Goal: Information Seeking & Learning: Learn about a topic

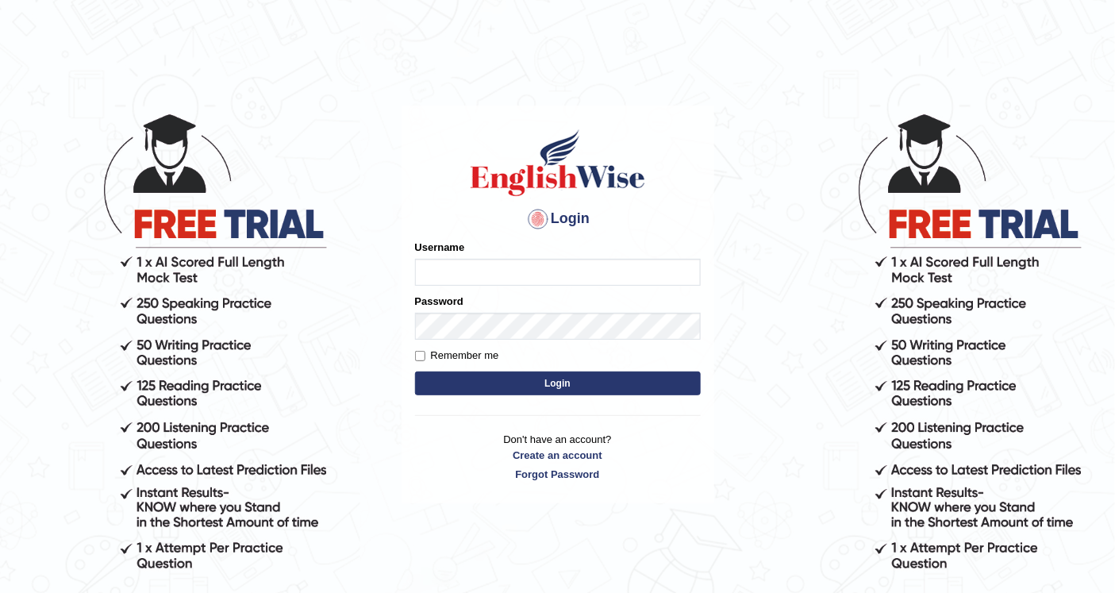
click at [481, 275] on input "Username" at bounding box center [558, 272] width 286 height 27
type input "maitree_parramatta"
click at [578, 386] on button "Login" at bounding box center [558, 383] width 286 height 24
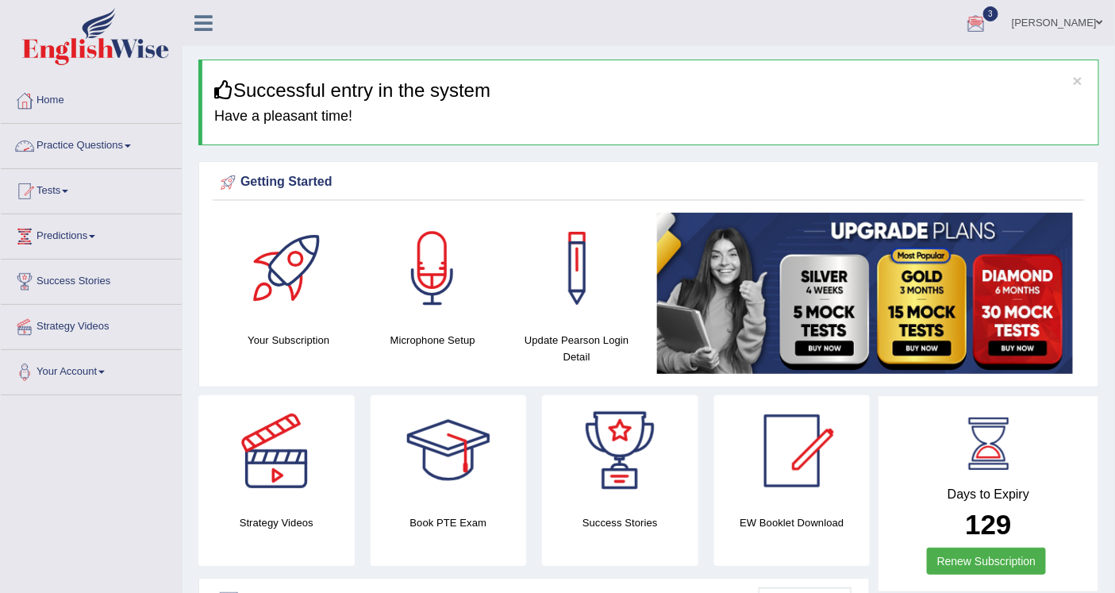
click at [91, 137] on link "Practice Questions" at bounding box center [91, 144] width 181 height 40
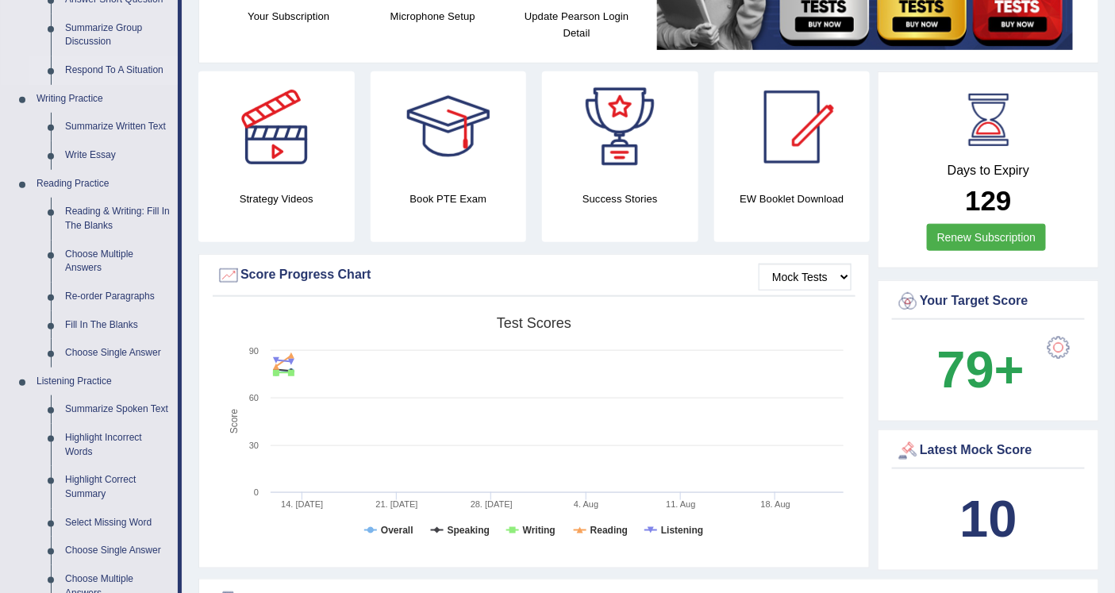
scroll to position [352, 0]
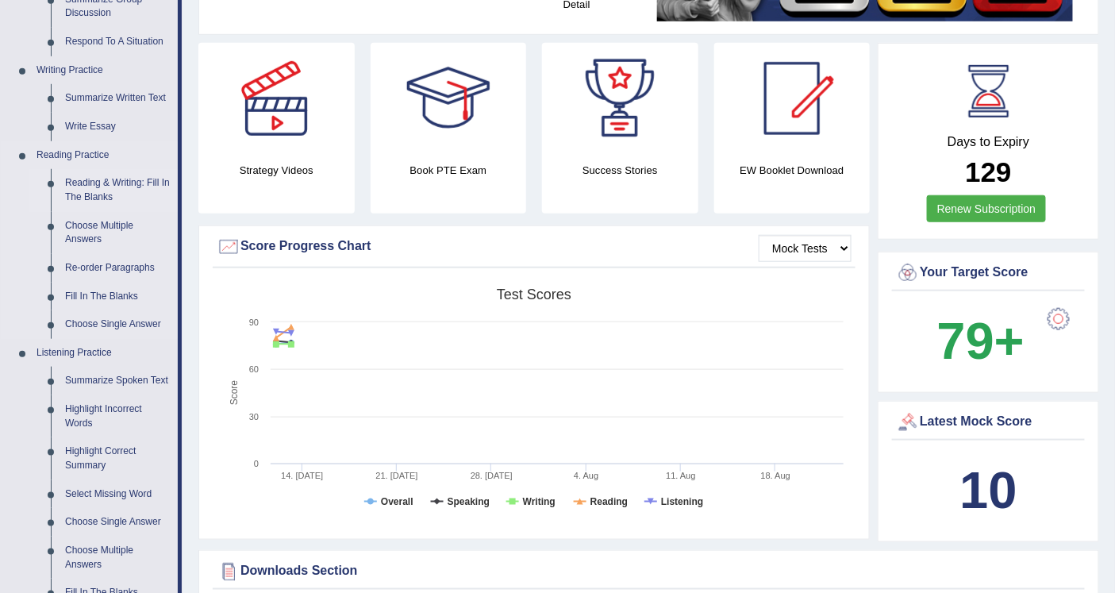
click at [100, 175] on link "Reading & Writing: Fill In The Blanks" at bounding box center [118, 190] width 120 height 42
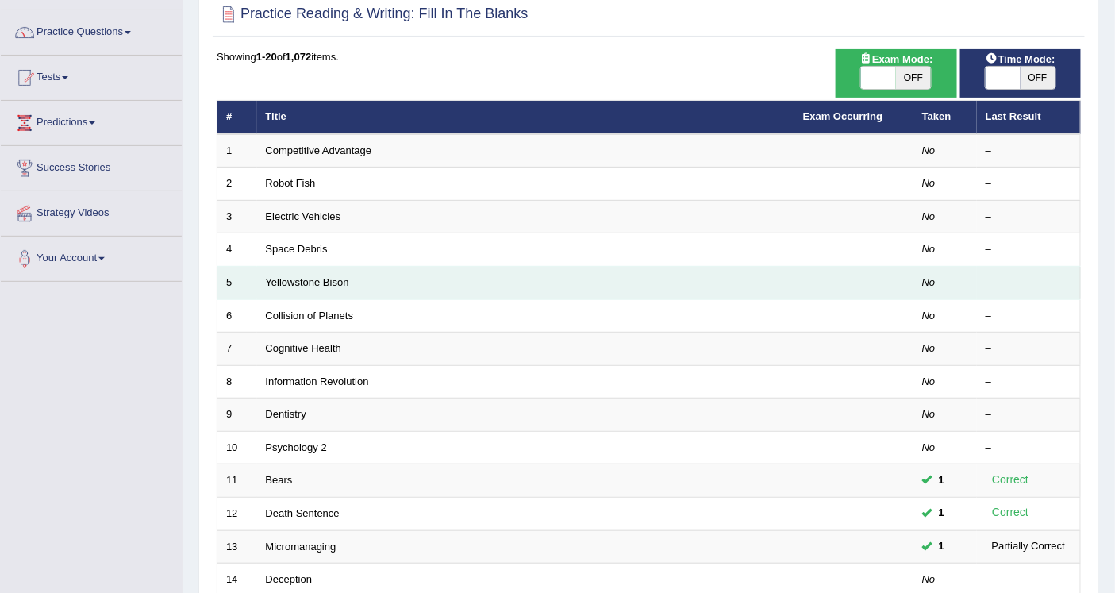
scroll to position [88, 0]
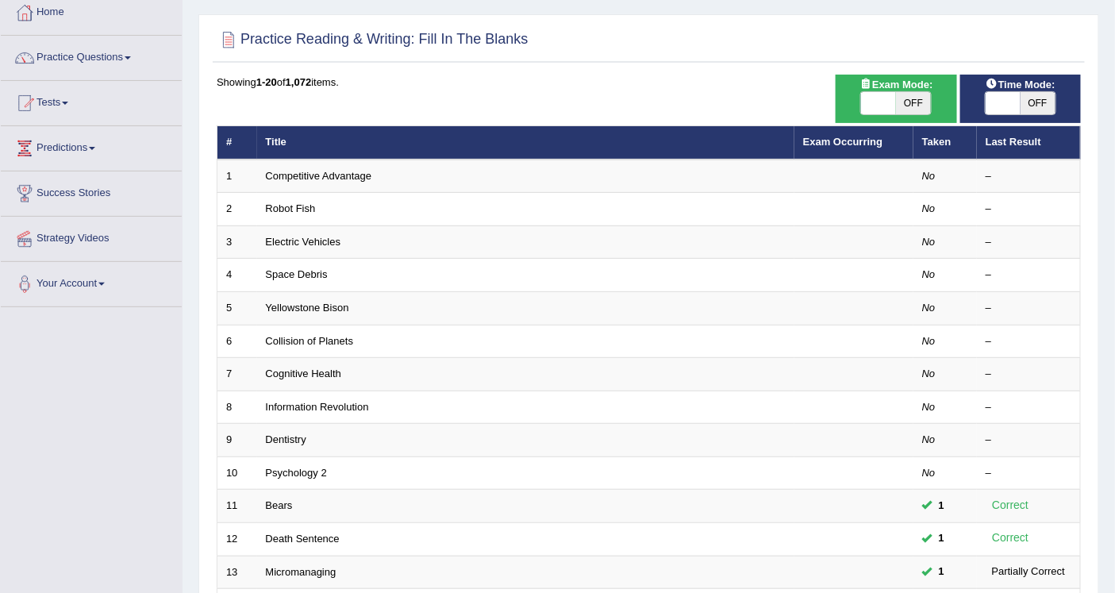
click at [1036, 101] on span "OFF" at bounding box center [1037, 103] width 35 height 22
checkbox input "true"
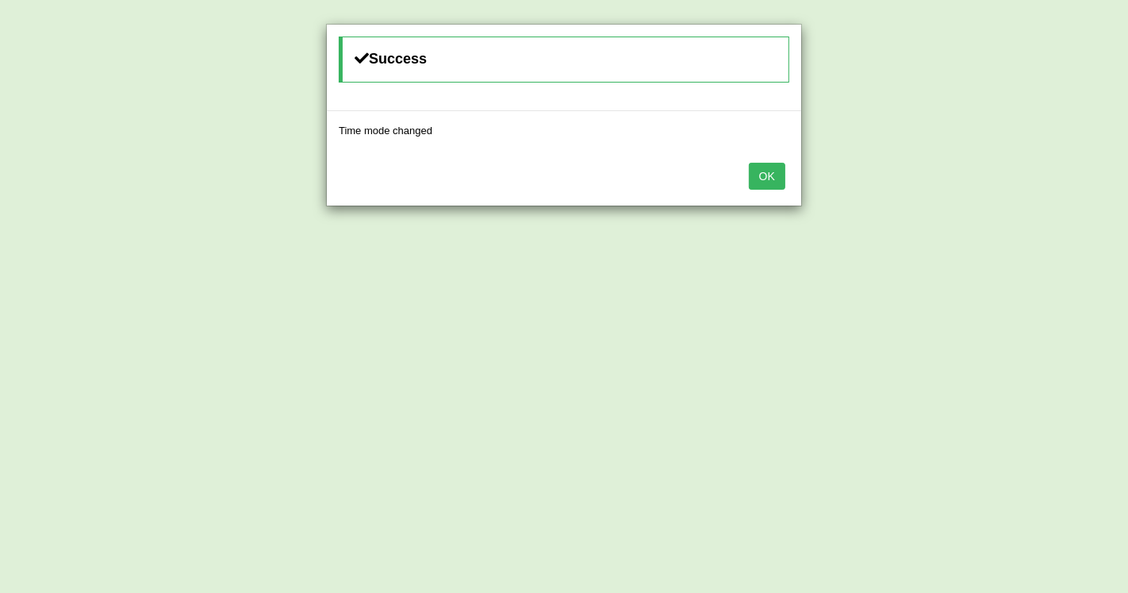
click at [774, 172] on button "OK" at bounding box center [767, 176] width 37 height 27
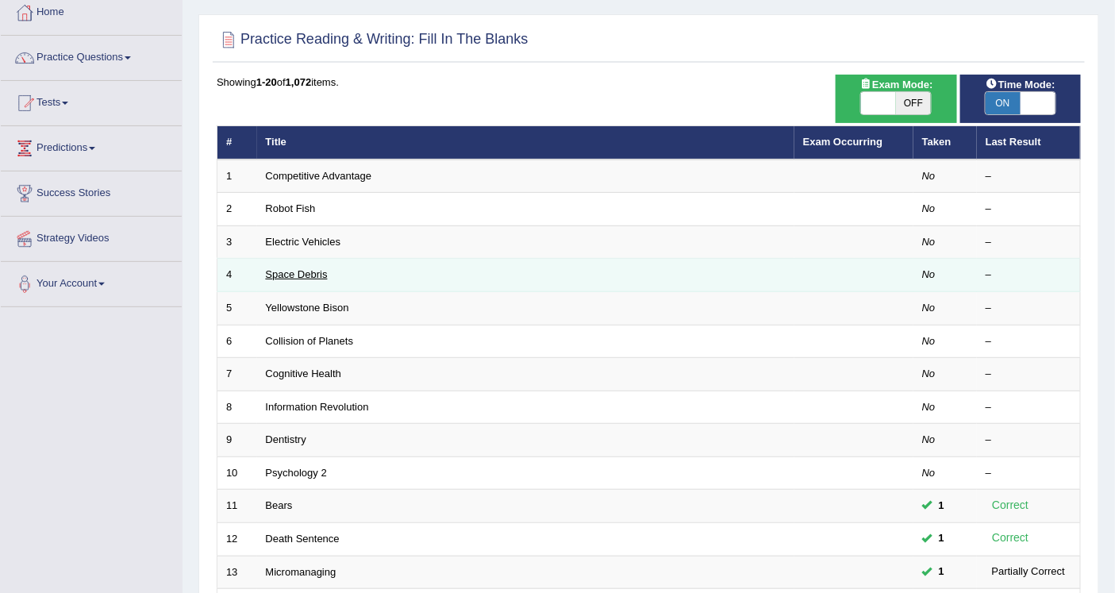
click at [311, 276] on link "Space Debris" at bounding box center [297, 274] width 62 height 12
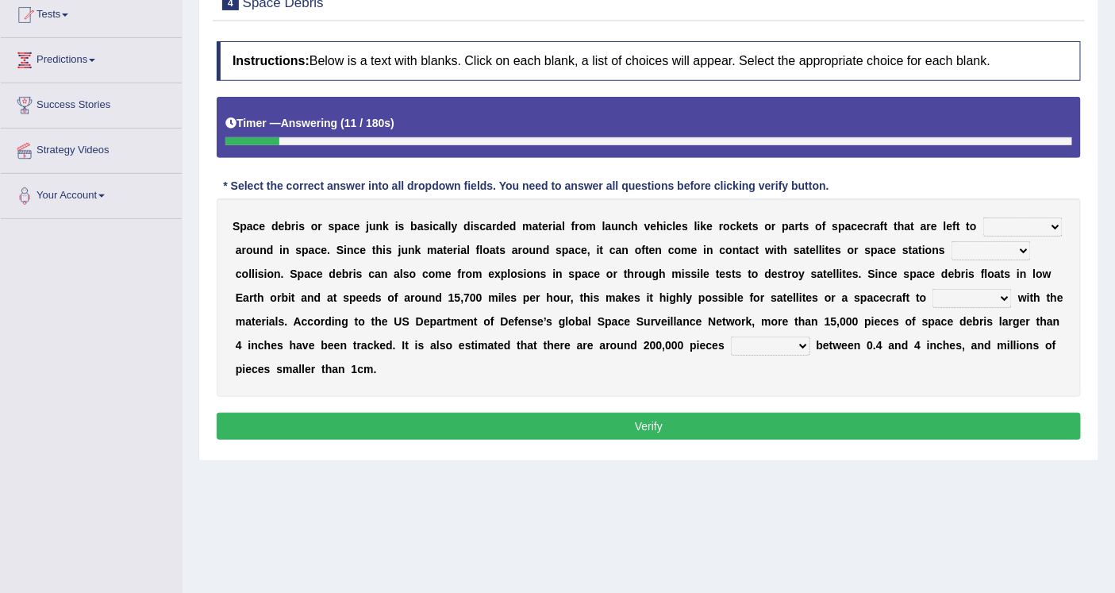
click at [1036, 228] on select "twist center roam loll" at bounding box center [1022, 226] width 79 height 19
select select "roam"
click at [983, 217] on select "twist center roam loll" at bounding box center [1022, 226] width 79 height 19
click at [990, 305] on select "collect collate collide collocate" at bounding box center [971, 298] width 79 height 19
select select "collate"
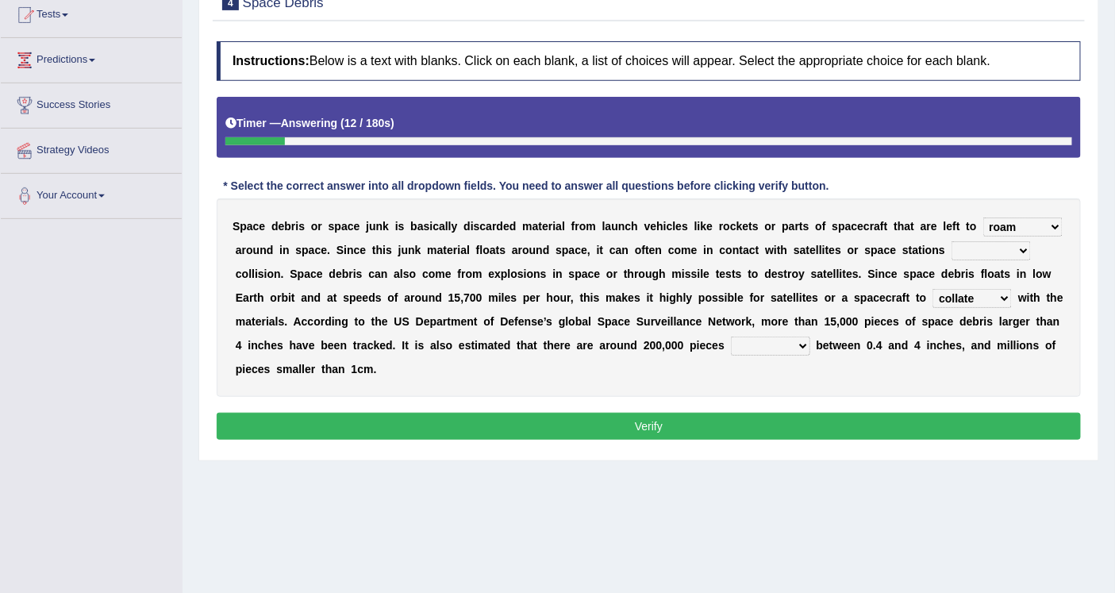
click at [932, 289] on select "collect collate collide collocate" at bounding box center [971, 298] width 79 height 19
click at [790, 334] on div "S p a c e d e b r i s o r s p a c e j u n k i s b a s i c a l l y d i s c a r d…" at bounding box center [649, 297] width 864 height 198
drag, startPoint x: 783, startPoint y: 343, endPoint x: 778, endPoint y: 353, distance: 11.4
click at [783, 343] on select "sized sizing size sizes" at bounding box center [770, 345] width 79 height 19
select select "sized"
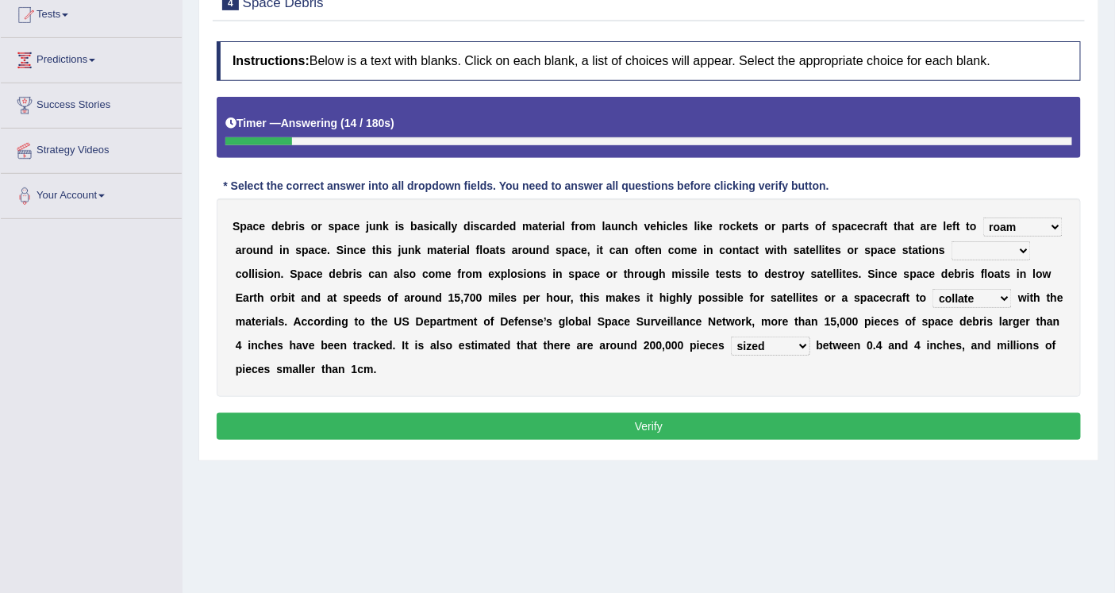
click at [731, 336] on select "sized sizing size sizes" at bounding box center [770, 345] width 79 height 19
click at [980, 256] on select "risks risk risked risking" at bounding box center [990, 250] width 79 height 19
select select "risked"
click at [951, 241] on select "risks risk risked risking" at bounding box center [990, 250] width 79 height 19
click at [855, 430] on button "Verify" at bounding box center [649, 426] width 864 height 27
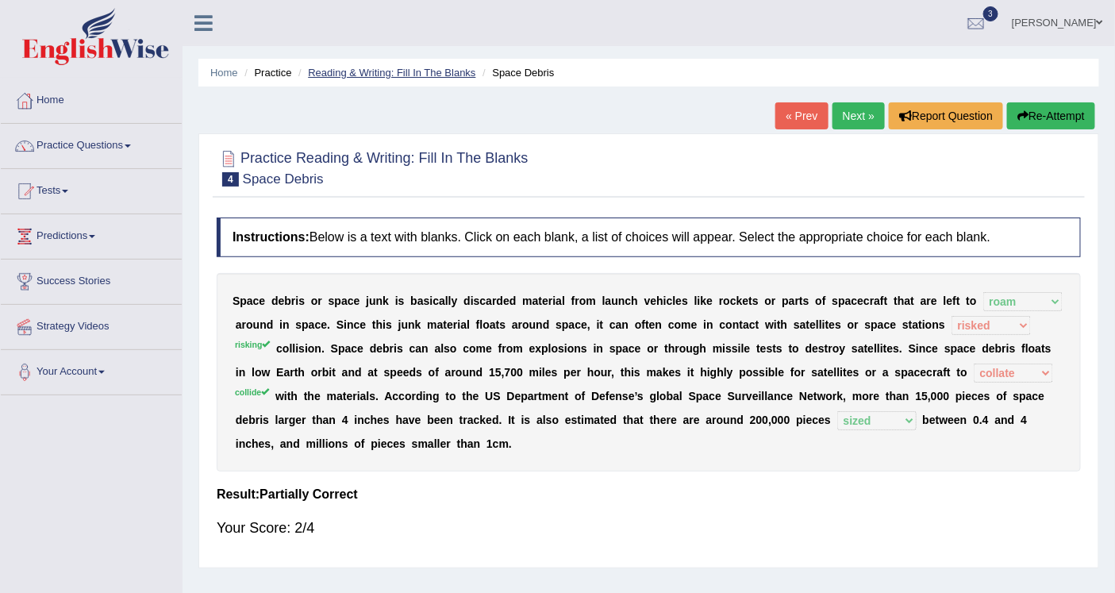
click at [448, 75] on link "Reading & Writing: Fill In The Blanks" at bounding box center [391, 73] width 167 height 12
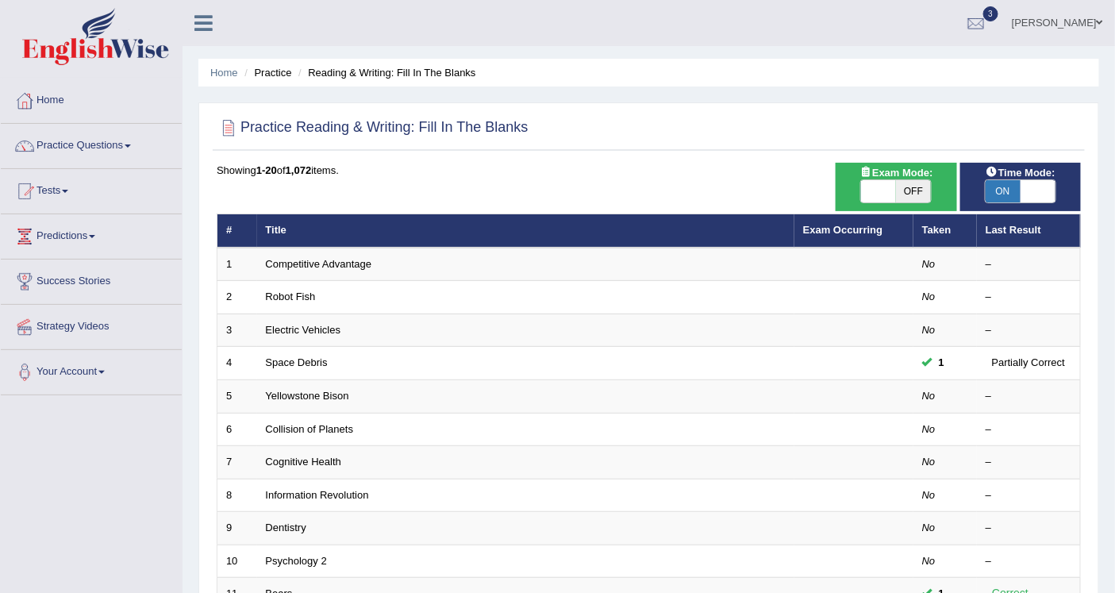
click at [1017, 181] on span "ON" at bounding box center [1003, 191] width 35 height 22
checkbox input "false"
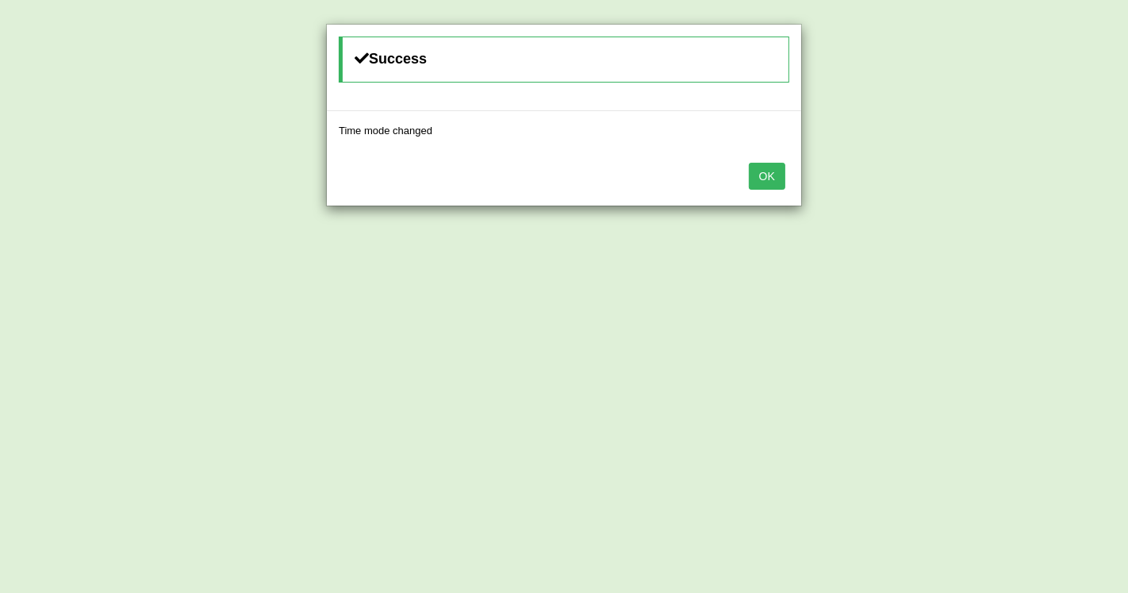
click at [774, 169] on button "OK" at bounding box center [767, 176] width 37 height 27
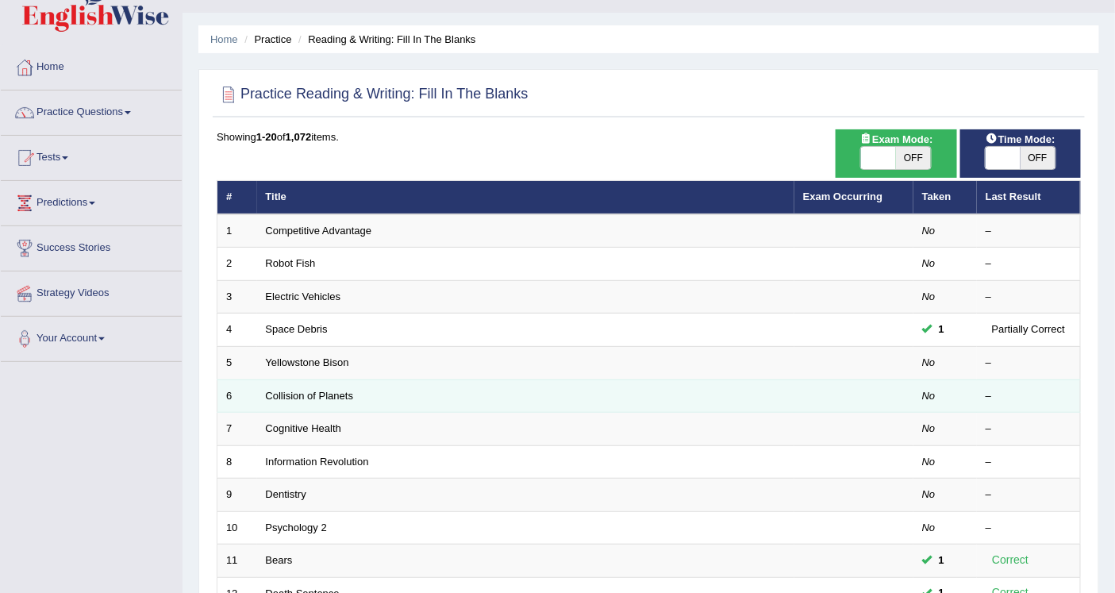
scroll to position [88, 0]
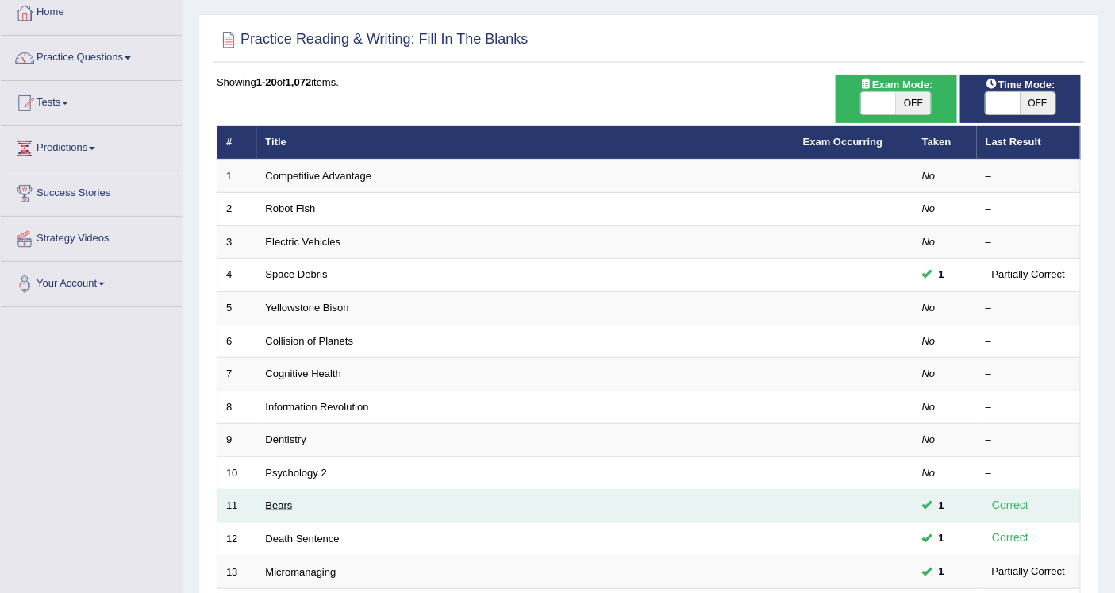
click at [280, 506] on link "Bears" at bounding box center [279, 505] width 27 height 12
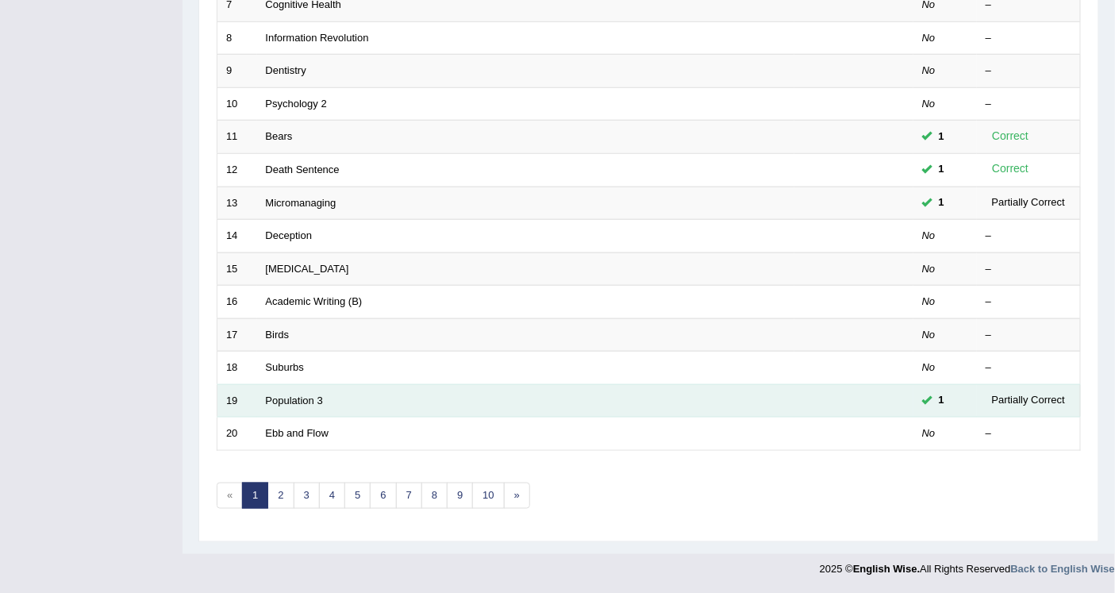
scroll to position [457, 0]
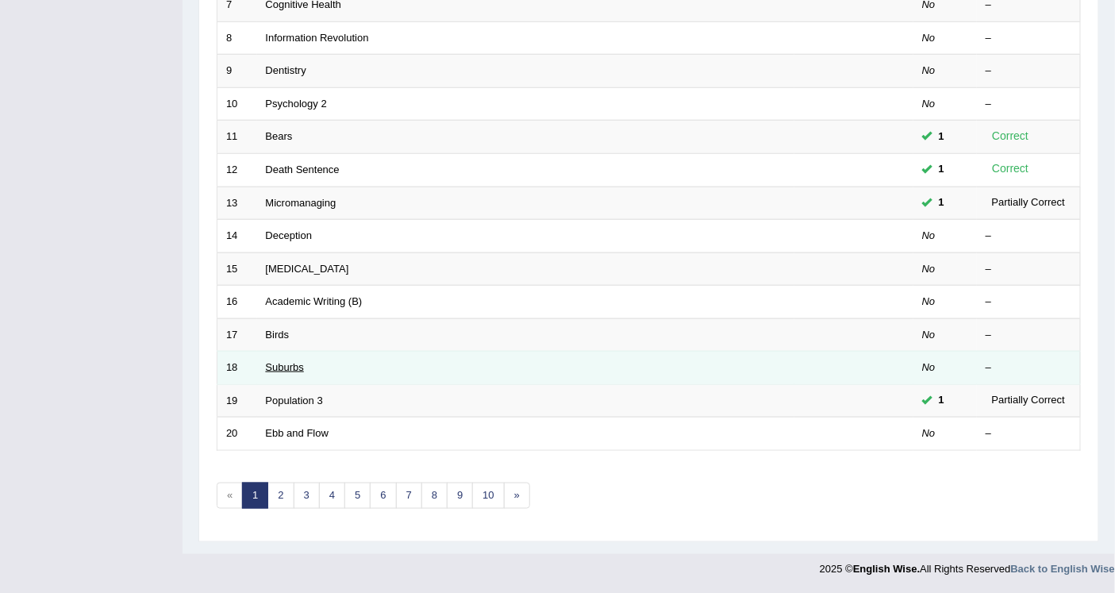
click at [298, 367] on link "Suburbs" at bounding box center [285, 367] width 38 height 12
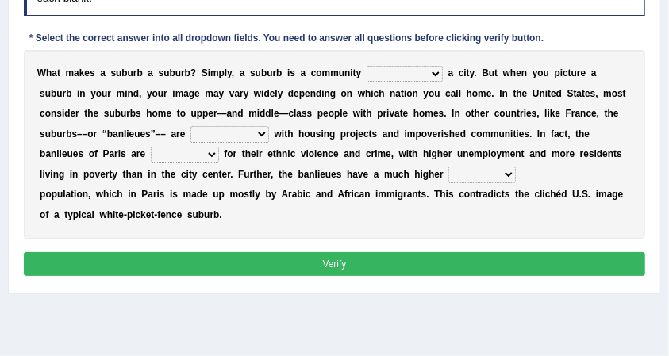
scroll to position [247, 0]
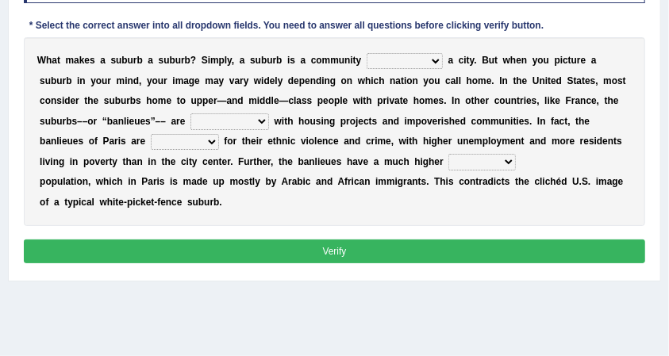
click at [654, 50] on div "Practice Reading & Writing: Fill In The Blanks 18 Suburbs Instructions: Below i…" at bounding box center [334, 84] width 653 height 395
click at [427, 62] on select "lying locating situating surrounding" at bounding box center [405, 61] width 76 height 16
select select "surrounding"
click at [367, 53] on select "lying locating situating surrounding" at bounding box center [405, 61] width 76 height 16
click at [249, 127] on select "antonymous antibiotic synonymous synthetic" at bounding box center [229, 121] width 79 height 16
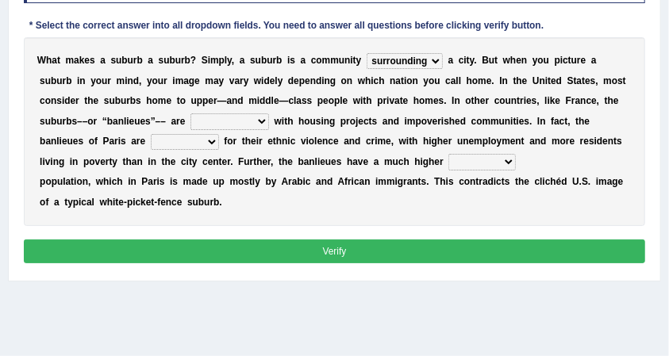
select select "synonymous"
click at [190, 113] on select "antonymous antibiotic synonymous synthetic" at bounding box center [229, 121] width 79 height 16
click at [192, 140] on select "clamorous sensitive famous notorious" at bounding box center [185, 142] width 68 height 16
click at [265, 120] on select "antonymous antibiotic synonymous synthetic" at bounding box center [229, 121] width 79 height 16
click at [190, 113] on select "antonymous antibiotic synonymous synthetic" at bounding box center [229, 121] width 79 height 16
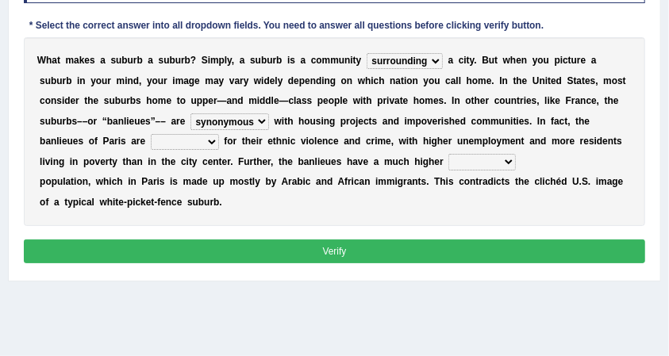
click at [198, 144] on select "clamorous sensitive famous notorious" at bounding box center [185, 142] width 68 height 16
select select "notorious"
click at [151, 134] on select "clamorous sensitive famous notorious" at bounding box center [185, 142] width 68 height 16
click at [490, 159] on select "local young immigrant senior" at bounding box center [481, 162] width 67 height 16
click at [389, 199] on div "W h a t m a k e s a s u b u r b a s u b u r b ? S i m p l y , a s u b u r b i s…" at bounding box center [335, 131] width 622 height 189
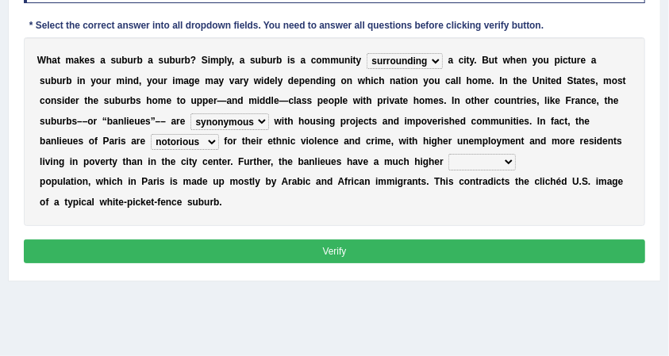
click at [472, 168] on select "local young immigrant senior" at bounding box center [481, 162] width 67 height 16
select select "immigrant"
click at [448, 154] on select "local young immigrant senior" at bounding box center [481, 162] width 67 height 16
click at [413, 243] on button "Verify" at bounding box center [335, 251] width 622 height 23
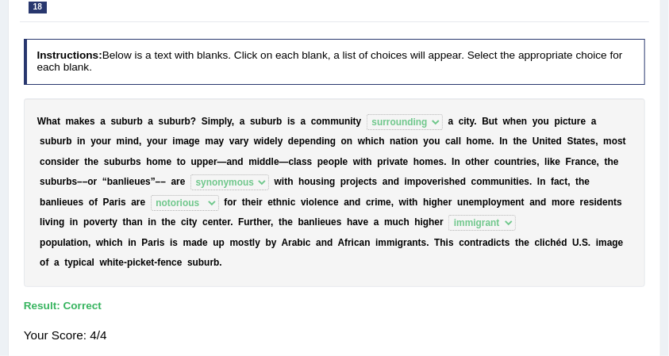
scroll to position [88, 0]
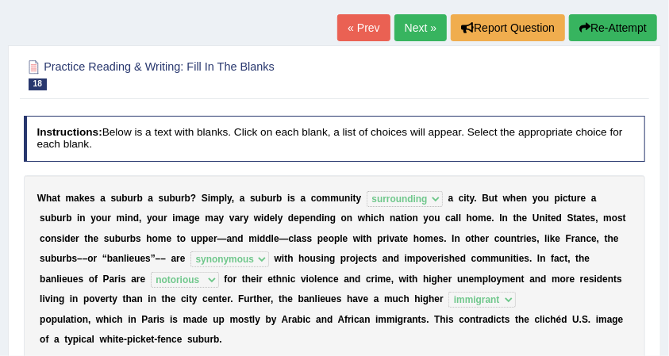
click at [411, 27] on link "Next »" at bounding box center [420, 27] width 52 height 27
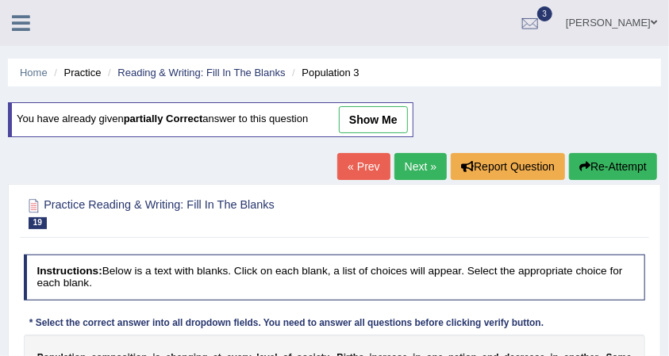
click at [403, 162] on link "Next »" at bounding box center [420, 166] width 52 height 27
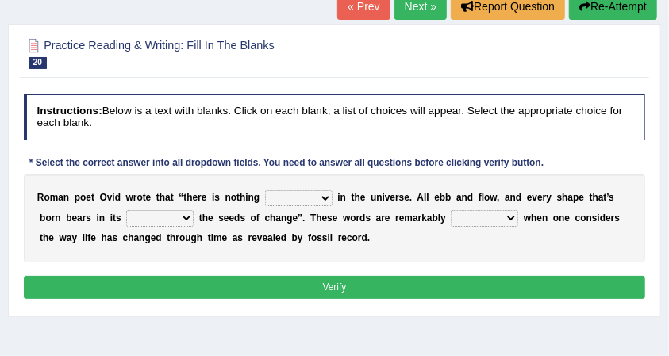
scroll to position [52, 0]
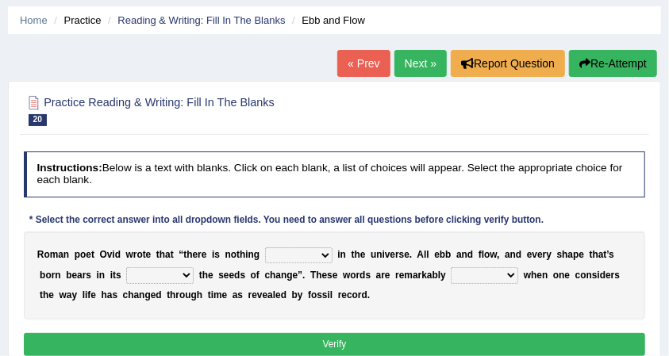
click at [414, 69] on link "Next »" at bounding box center [420, 63] width 52 height 27
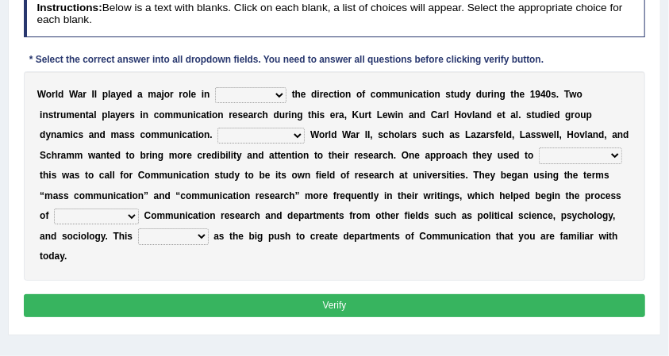
scroll to position [264, 0]
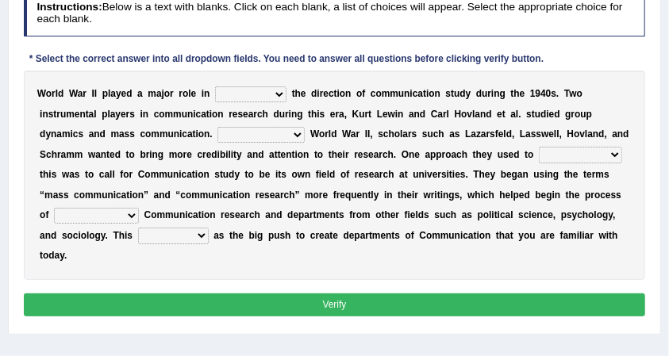
drag, startPoint x: 275, startPoint y: 92, endPoint x: 283, endPoint y: 93, distance: 8.8
click at [275, 92] on select "shaping sharpening shunning shivering" at bounding box center [250, 94] width 71 height 16
click at [337, 129] on b at bounding box center [340, 134] width 6 height 11
click at [305, 130] on b at bounding box center [308, 134] width 6 height 11
click at [297, 130] on select "Being followed To be followed Following Followed" at bounding box center [260, 135] width 87 height 16
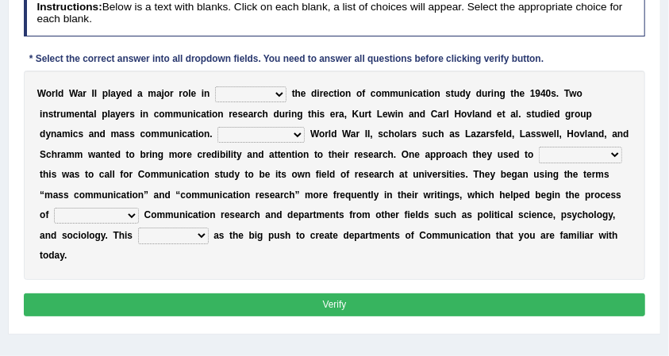
select select "Following"
click at [217, 127] on select "Being followed To be followed Following Followed" at bounding box center [260, 135] width 87 height 16
click at [592, 148] on select "accompany accomplish acknowledge accommodate" at bounding box center [580, 155] width 83 height 16
select select "accomplish"
click at [539, 147] on select "accompany accomplish acknowledge accommodate" at bounding box center [580, 155] width 83 height 16
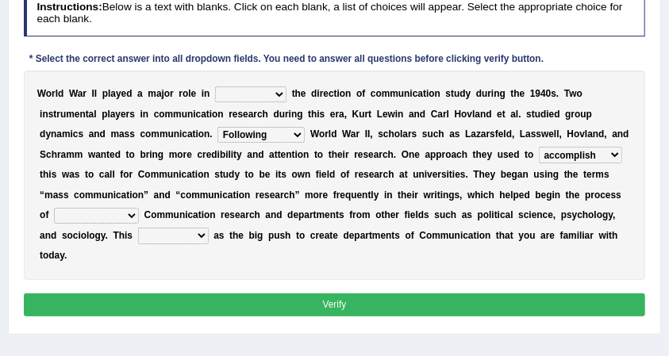
click at [117, 211] on select "discharging distinguishing disputing displaying" at bounding box center [96, 216] width 85 height 16
click at [54, 208] on select "discharging distinguishing disputing displaying" at bounding box center [96, 216] width 85 height 16
click at [110, 209] on select "discharging distinguishing disputing displaying" at bounding box center [96, 216] width 85 height 16
select select "distinguishing"
click at [54, 208] on select "discharging distinguishing disputing displaying" at bounding box center [96, 216] width 85 height 16
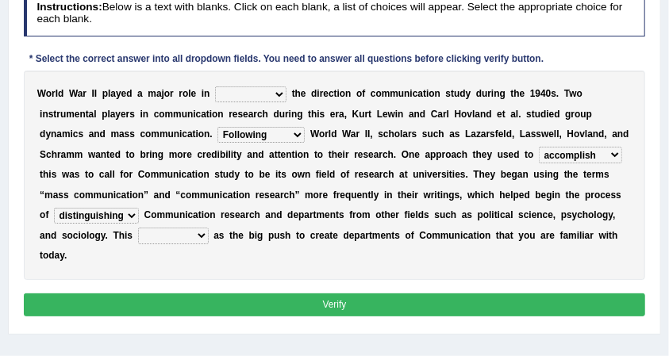
click at [192, 232] on select "served considered regarded provided" at bounding box center [173, 236] width 71 height 16
select select "served"
click at [138, 228] on select "served considered regarded provided" at bounding box center [173, 236] width 71 height 16
click at [273, 93] on select "shaping sharpening shunning shivering" at bounding box center [250, 94] width 71 height 16
select select "shaping"
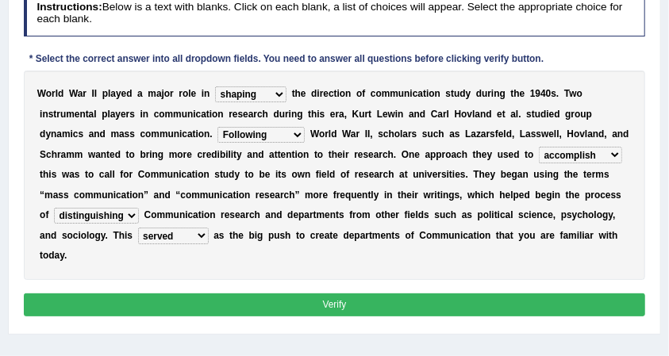
click at [215, 86] on select "shaping sharpening shunning shivering" at bounding box center [250, 94] width 71 height 16
click at [353, 300] on button "Verify" at bounding box center [335, 305] width 622 height 23
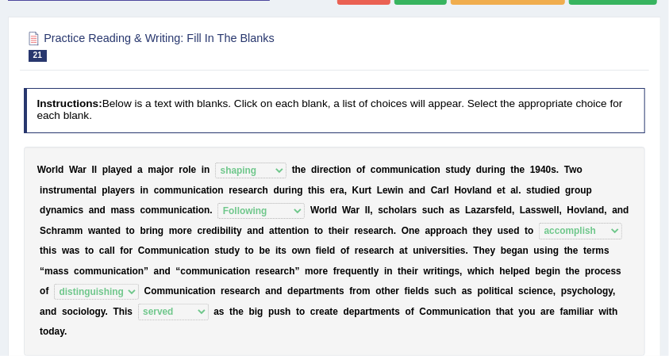
scroll to position [63, 0]
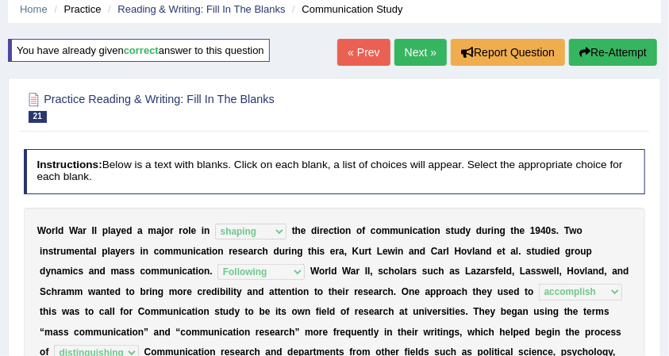
click at [415, 46] on link "Next »" at bounding box center [420, 52] width 52 height 27
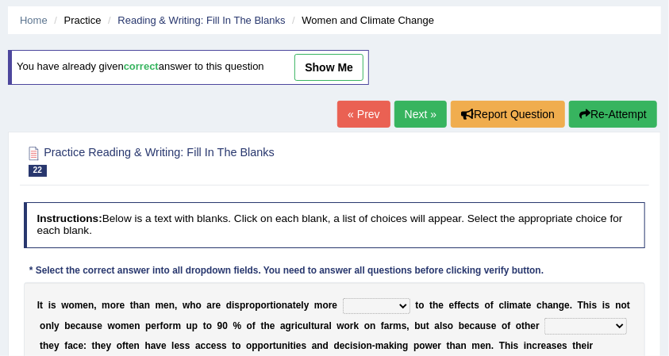
click at [397, 105] on link "Next »" at bounding box center [420, 114] width 52 height 27
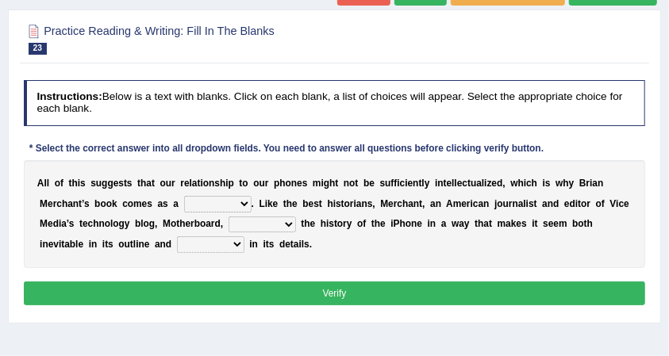
scroll to position [106, 0]
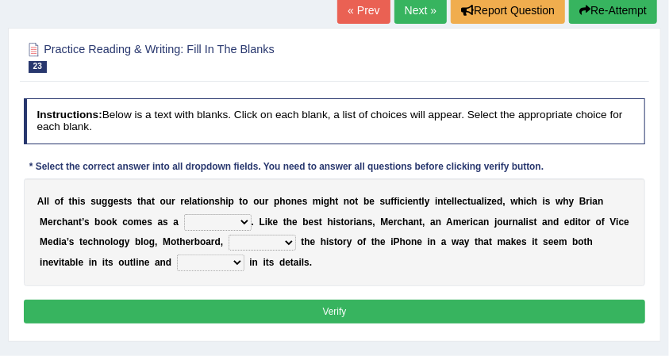
click at [411, 21] on link "Next »" at bounding box center [420, 10] width 52 height 27
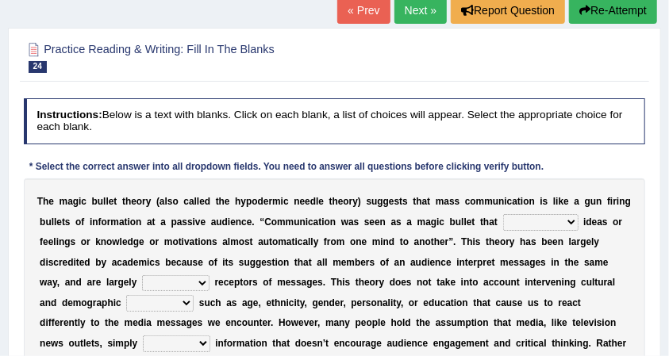
scroll to position [106, 0]
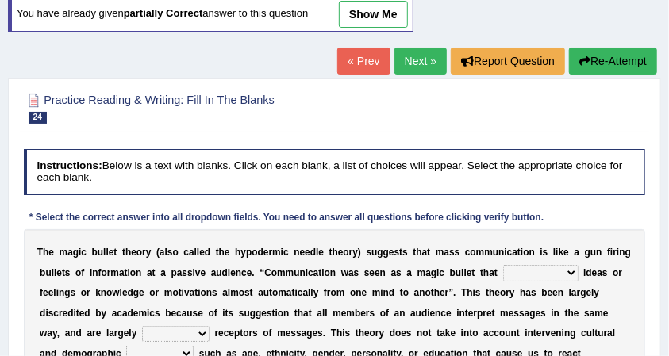
click at [425, 55] on link "Next »" at bounding box center [420, 61] width 52 height 27
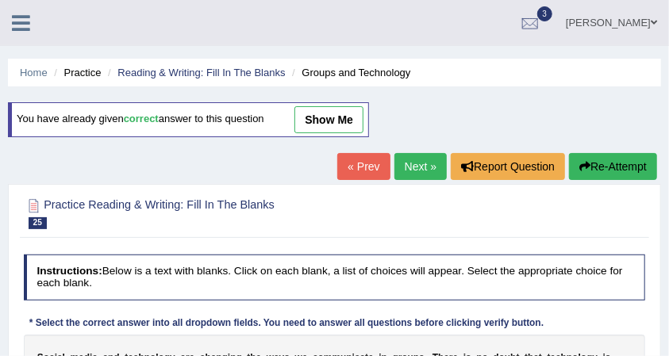
click at [411, 175] on link "Next »" at bounding box center [420, 166] width 52 height 27
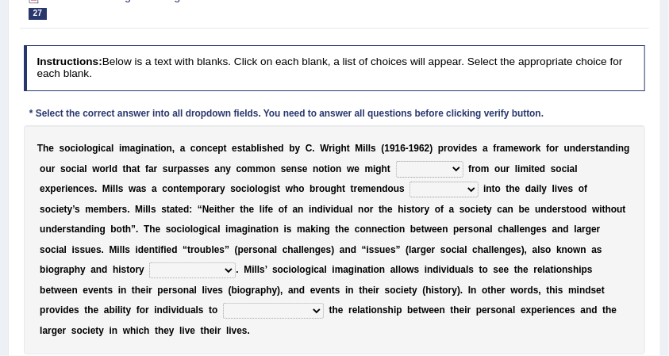
scroll to position [211, 0]
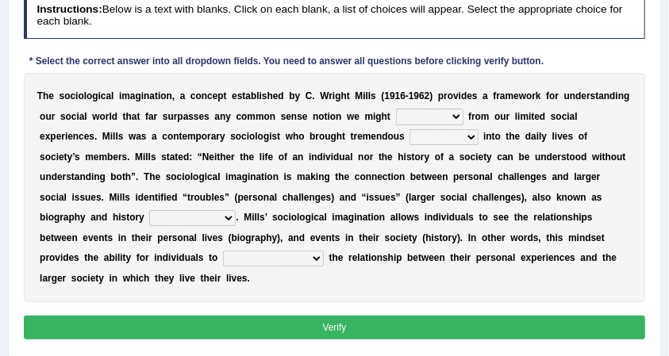
click at [459, 113] on select "depart derive describe deprive" at bounding box center [429, 117] width 67 height 16
select select "derive"
click at [396, 109] on select "depart derive describe deprive" at bounding box center [429, 117] width 67 height 16
click at [466, 136] on select "sight insight comment interaction" at bounding box center [443, 137] width 68 height 16
click at [409, 129] on select "sight insight comment interaction" at bounding box center [443, 137] width 68 height 16
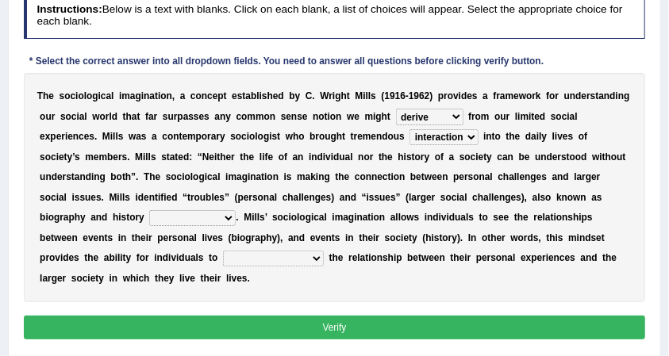
click at [457, 137] on select "sight insight comment interaction" at bounding box center [443, 137] width 68 height 16
select select "insight"
click at [409, 129] on select "sight insight comment interaction" at bounding box center [443, 137] width 68 height 16
click at [183, 215] on select "accordingly collectively respectively spontaneously" at bounding box center [192, 218] width 86 height 16
click at [149, 210] on select "accordingly collectively respectively spontaneously" at bounding box center [192, 218] width 86 height 16
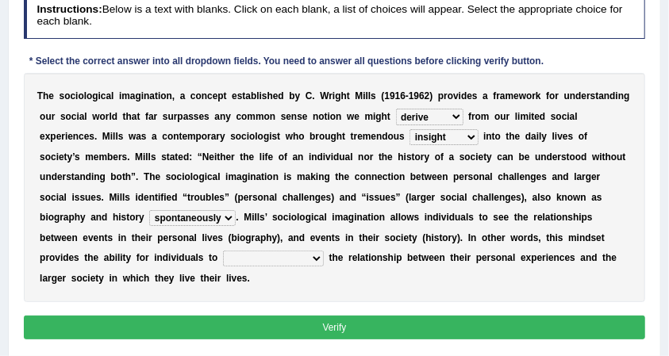
click at [156, 221] on select "accordingly collectively respectively spontaneously" at bounding box center [192, 218] width 86 height 16
select select "respectively"
click at [149, 210] on select "accordingly collectively respectively spontaneously" at bounding box center [192, 218] width 86 height 16
click at [223, 252] on select "commercialize capitalize realize compartmentalize" at bounding box center [273, 259] width 101 height 16
select select "realize"
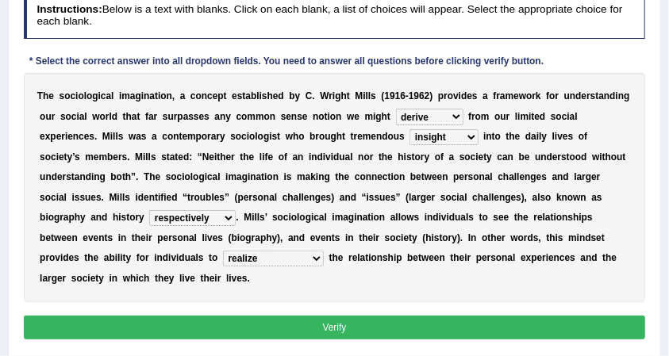
click at [223, 251] on select "commercialize capitalize realize compartmentalize" at bounding box center [273, 259] width 101 height 16
click at [317, 325] on button "Verify" at bounding box center [335, 327] width 622 height 23
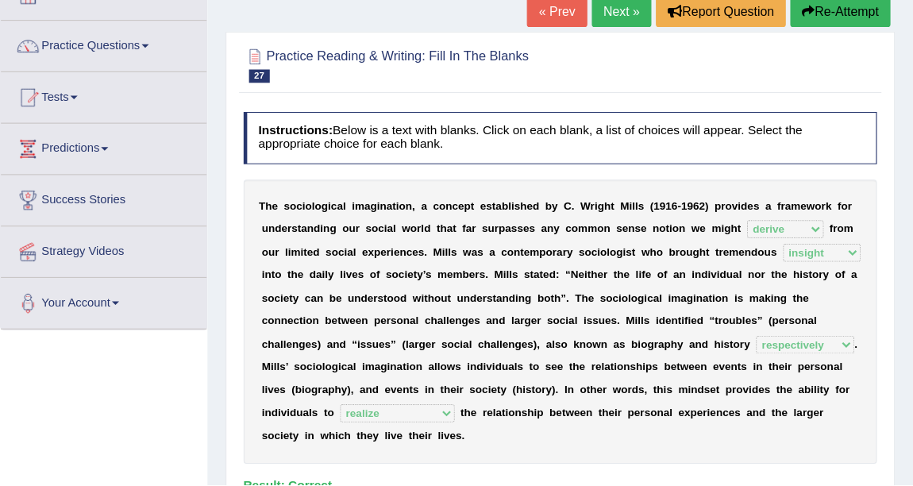
scroll to position [106, 0]
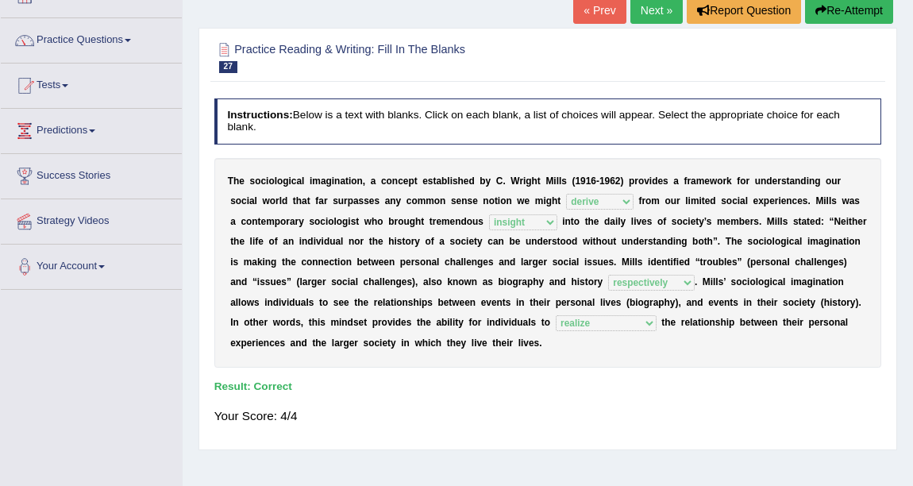
drag, startPoint x: 610, startPoint y: 0, endPoint x: 79, endPoint y: 44, distance: 532.6
click at [79, 44] on link "Practice Questions" at bounding box center [91, 38] width 181 height 40
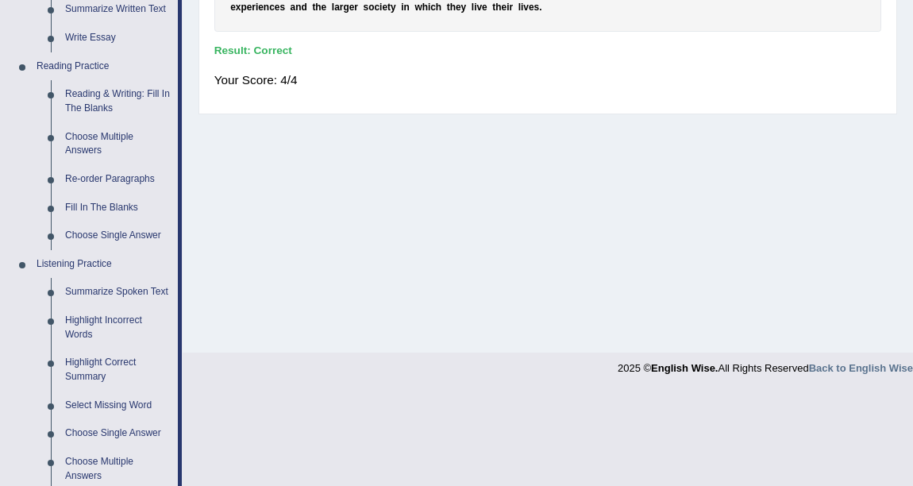
scroll to position [467, 0]
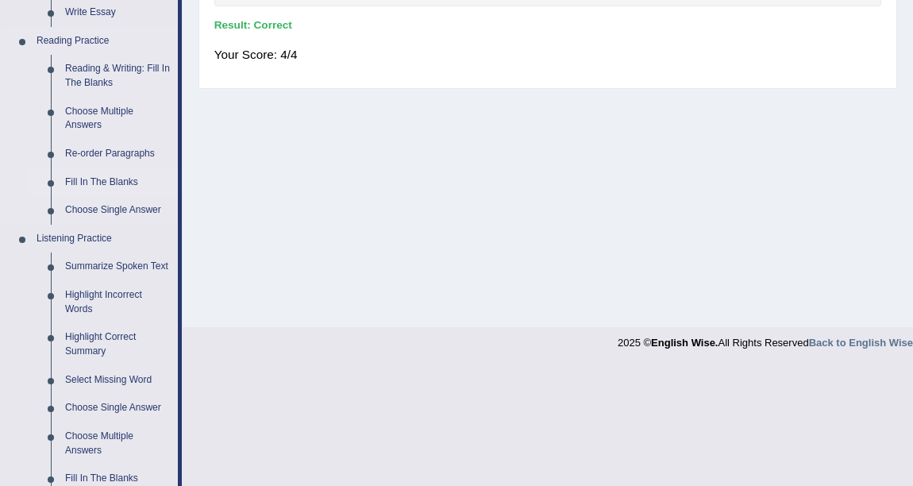
click at [124, 183] on link "Fill In The Blanks" at bounding box center [118, 182] width 120 height 29
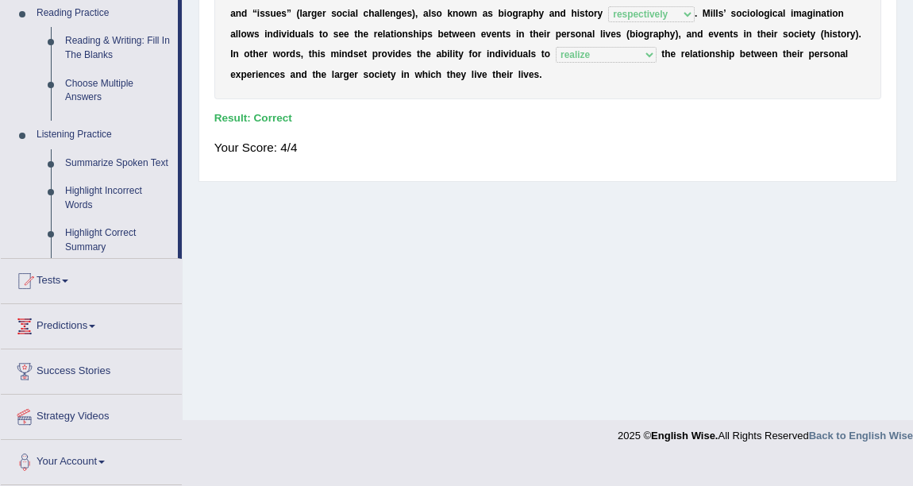
scroll to position [348, 0]
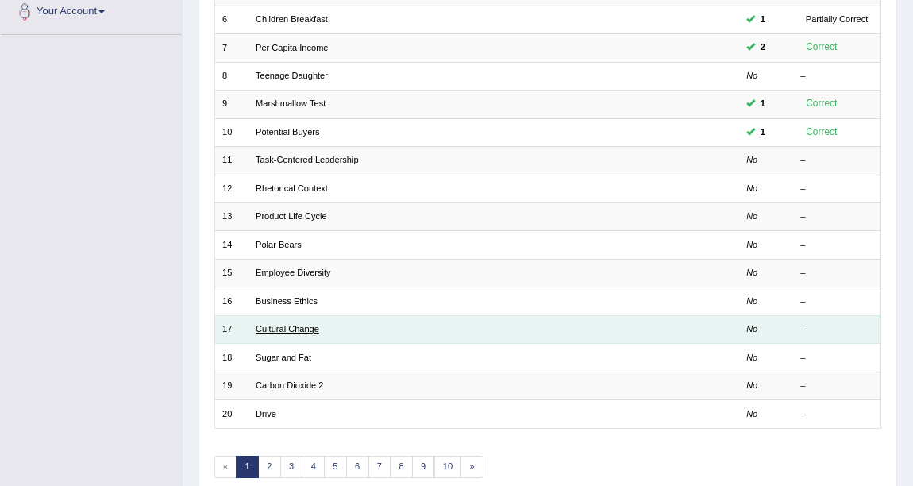
scroll to position [360, 0]
click at [313, 327] on link "Cultural Change" at bounding box center [287, 329] width 63 height 10
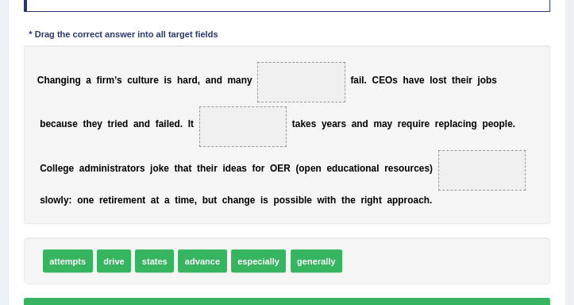
scroll to position [254, 0]
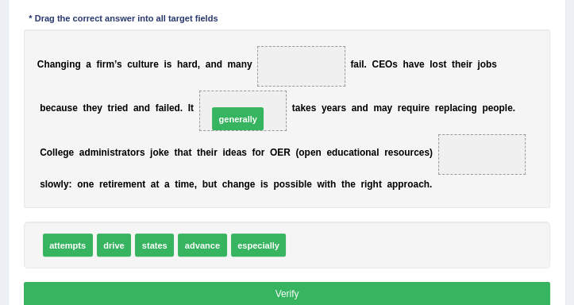
drag, startPoint x: 320, startPoint y: 241, endPoint x: 232, endPoint y: 86, distance: 177.6
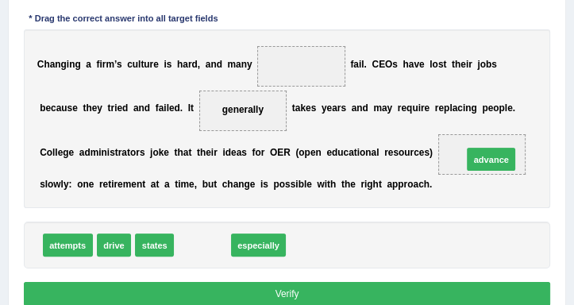
drag, startPoint x: 205, startPoint y: 245, endPoint x: 544, endPoint y: 140, distance: 355.6
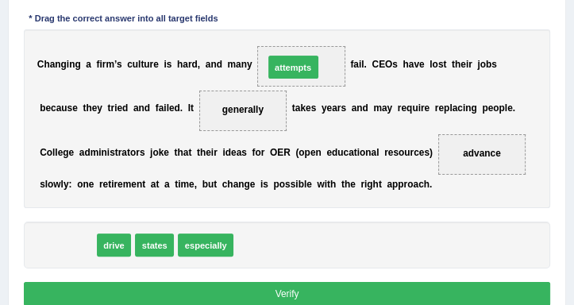
drag, startPoint x: 83, startPoint y: 245, endPoint x: 348, endPoint y: 36, distance: 337.8
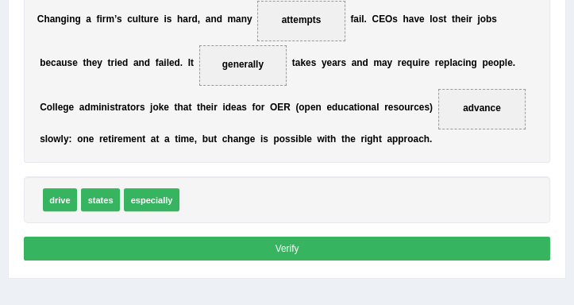
click at [271, 248] on button "Verify" at bounding box center [287, 247] width 527 height 23
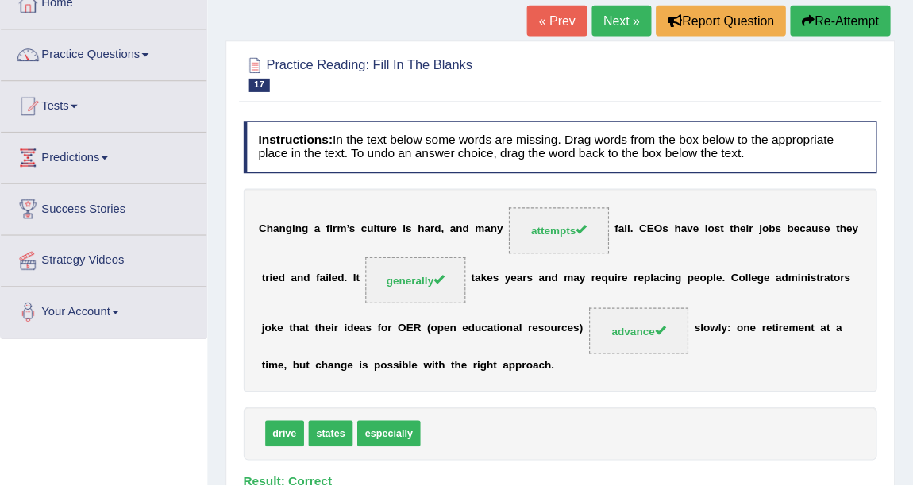
scroll to position [98, 0]
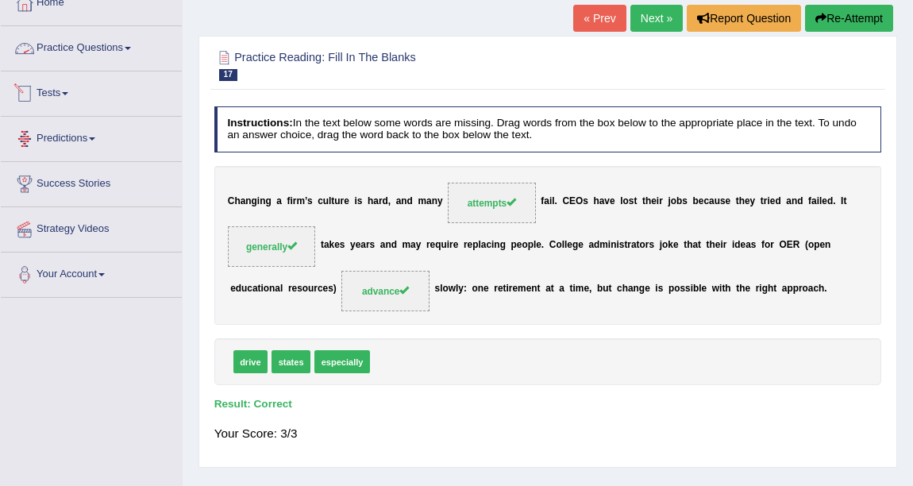
click at [93, 147] on link "Predictions" at bounding box center [91, 137] width 181 height 40
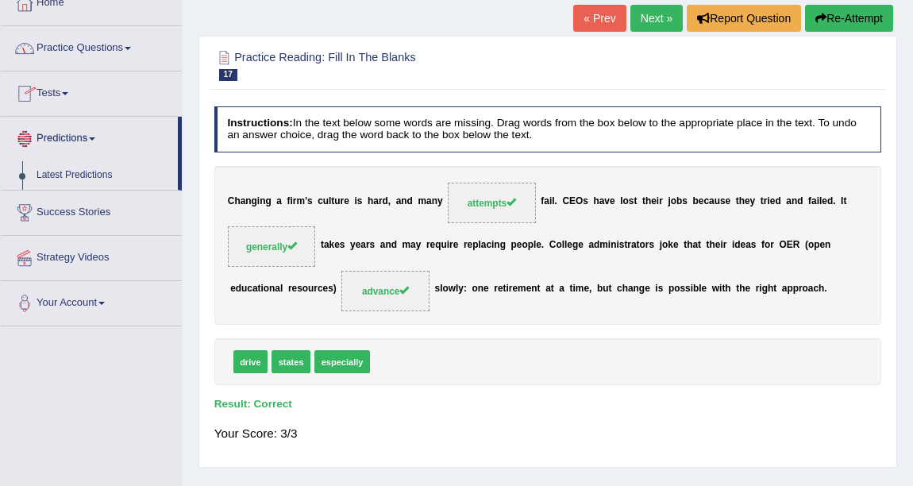
click at [75, 90] on link "Tests" at bounding box center [91, 91] width 181 height 40
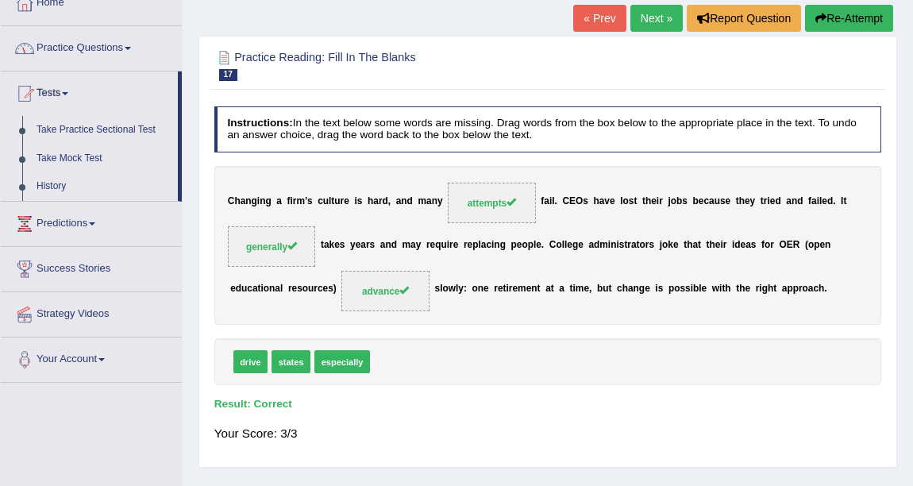
click at [92, 55] on link "Practice Questions" at bounding box center [91, 46] width 181 height 40
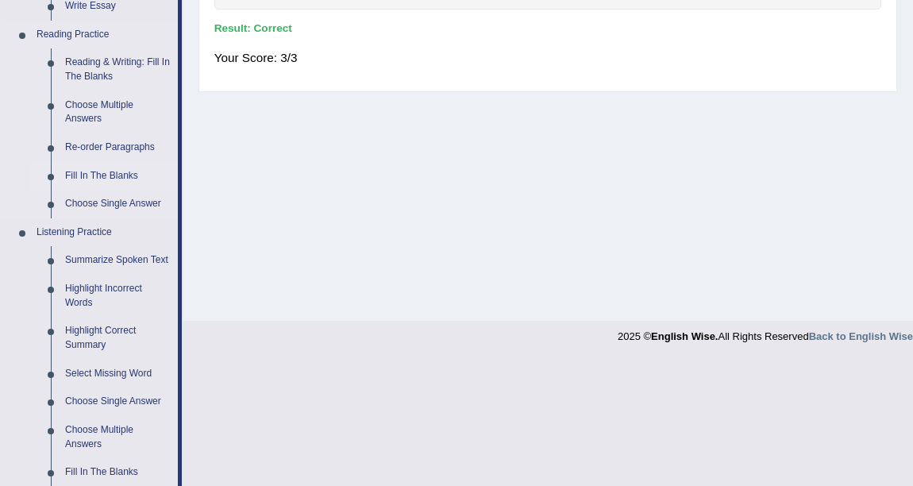
scroll to position [386, 0]
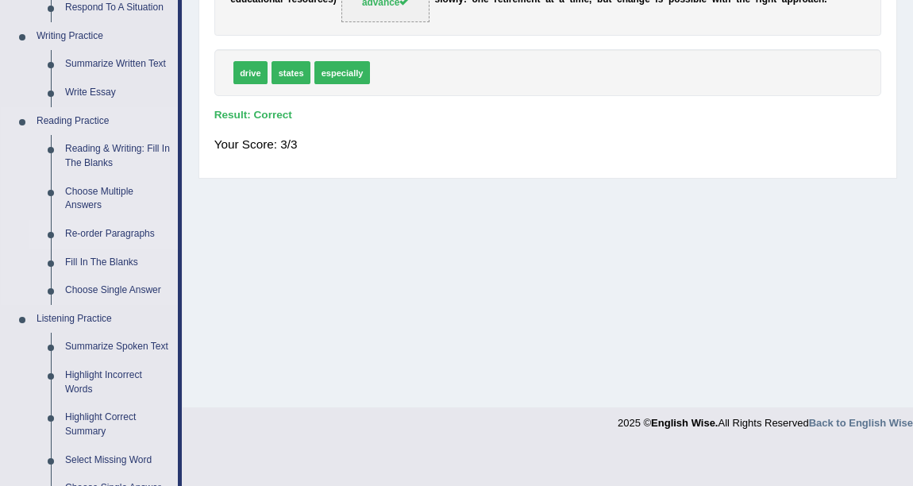
click at [121, 234] on link "Re-order Paragraphs" at bounding box center [118, 234] width 120 height 29
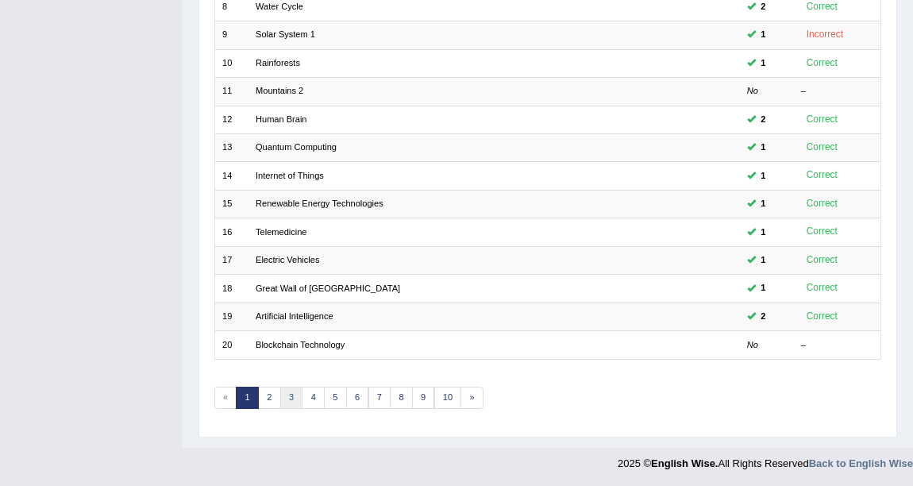
click at [286, 396] on link "3" at bounding box center [291, 397] width 23 height 22
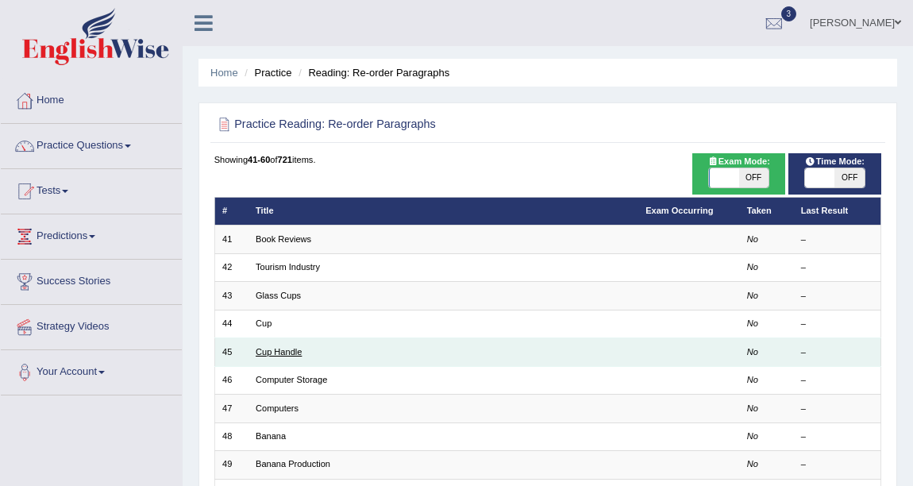
click at [280, 348] on link "Cup Handle" at bounding box center [279, 352] width 46 height 10
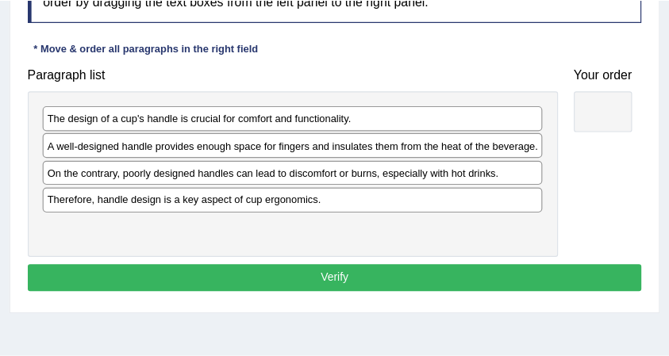
scroll to position [231, 0]
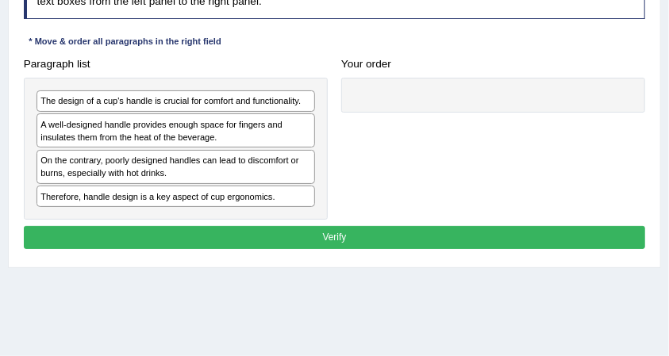
click at [384, 32] on div "Instructions: The text boxes in the left panel have been placed in a random ord…" at bounding box center [334, 114] width 628 height 294
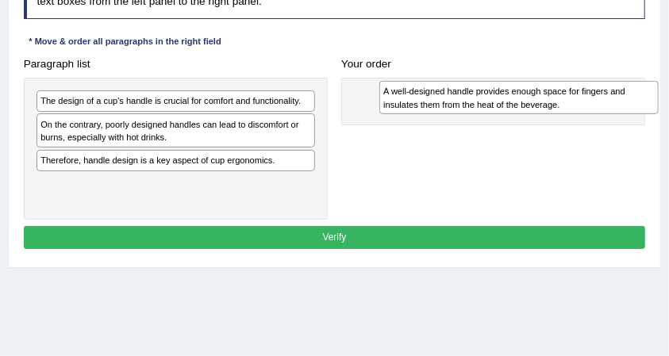
drag, startPoint x: 89, startPoint y: 122, endPoint x: 496, endPoint y: 96, distance: 407.9
click at [496, 96] on div "A well-designed handle provides enough space for fingers and insulates them fro…" at bounding box center [518, 97] width 279 height 33
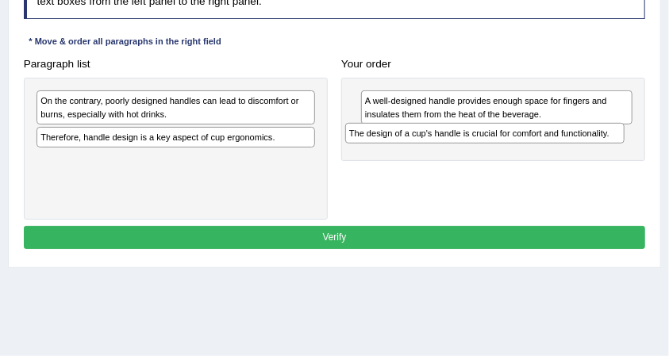
drag, startPoint x: 281, startPoint y: 100, endPoint x: 647, endPoint y: 145, distance: 369.4
click at [647, 145] on div "Paragraph list The design of a cup's handle is crucial for comfort and function…" at bounding box center [335, 135] width 636 height 167
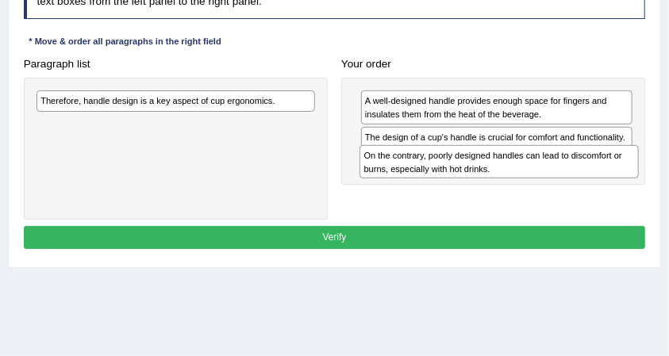
drag, startPoint x: 192, startPoint y: 103, endPoint x: 594, endPoint y: 175, distance: 407.8
click at [594, 175] on div "On the contrary, poorly designed handles can lead to discomfort or burns, espec…" at bounding box center [498, 161] width 279 height 33
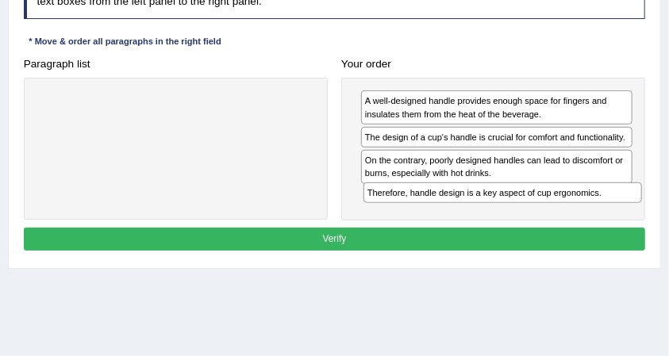
drag, startPoint x: 267, startPoint y: 100, endPoint x: 655, endPoint y: 215, distance: 404.7
click at [655, 215] on div "Practice Reading: Re-order Paragraphs 45 Cup Handle Instructions: The text boxe…" at bounding box center [334, 85] width 653 height 367
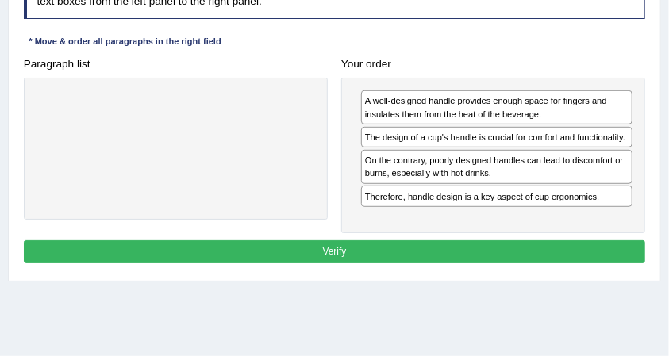
click at [357, 251] on button "Verify" at bounding box center [335, 251] width 622 height 23
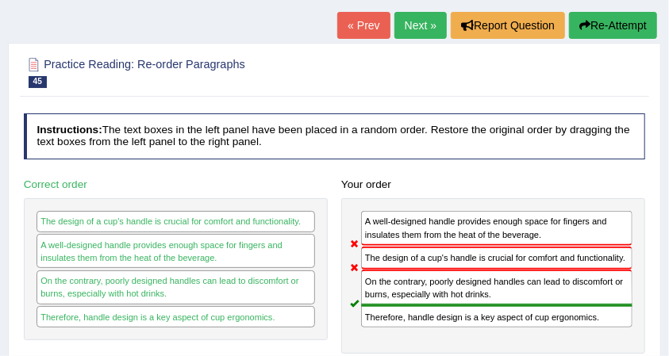
scroll to position [72, 0]
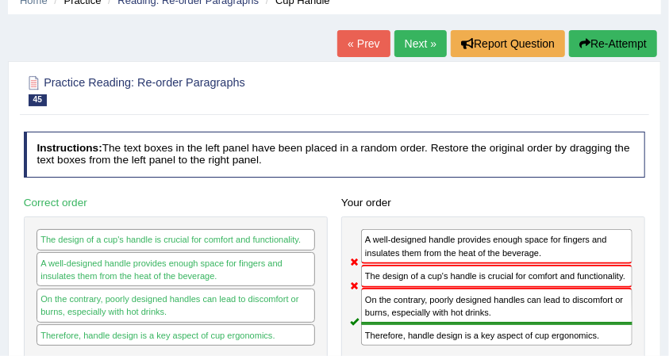
click at [399, 44] on link "Next »" at bounding box center [420, 43] width 52 height 27
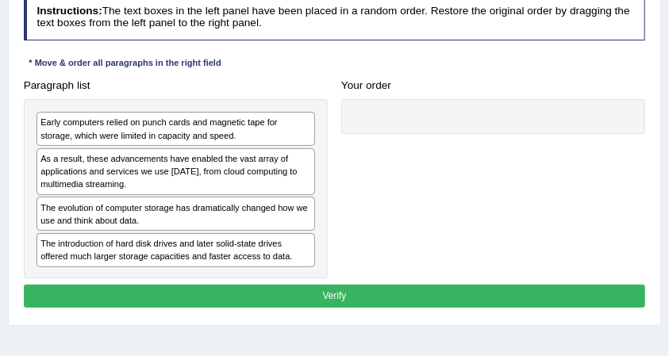
scroll to position [211, 0]
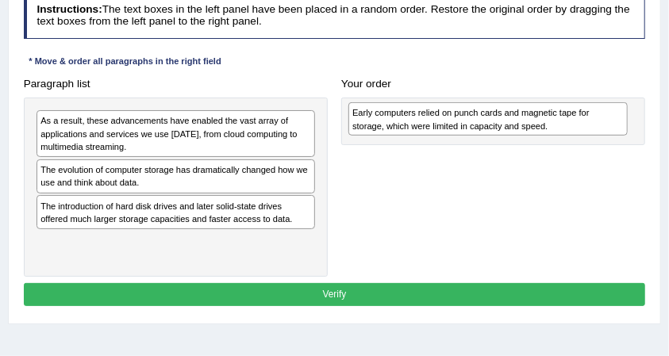
drag, startPoint x: 188, startPoint y: 137, endPoint x: 570, endPoint y: 135, distance: 381.7
click at [570, 135] on div "Paragraph list Early computers relied on punch cards and magnetic tape for stor…" at bounding box center [335, 174] width 636 height 205
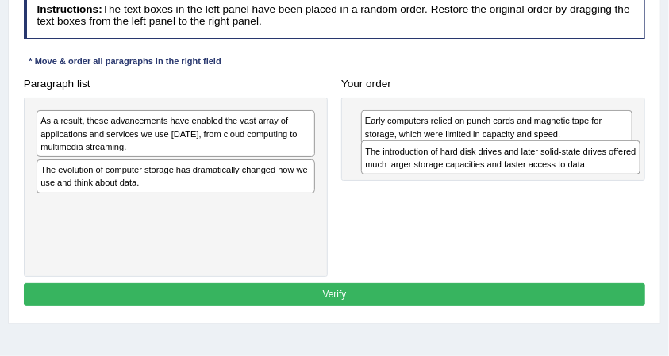
drag, startPoint x: 118, startPoint y: 213, endPoint x: 504, endPoint y: 172, distance: 387.8
click at [504, 172] on div "The introduction of hard disk drives and later solid-state drives offered much …" at bounding box center [500, 156] width 279 height 33
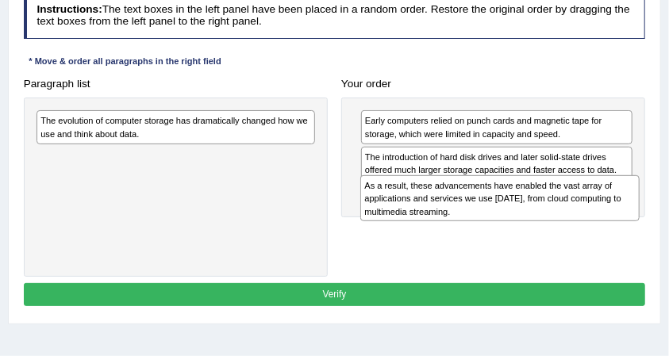
drag, startPoint x: 209, startPoint y: 124, endPoint x: 594, endPoint y: 207, distance: 393.8
click at [594, 207] on div "As a result, these advancements have enabled the vast array of applications and…" at bounding box center [499, 198] width 279 height 47
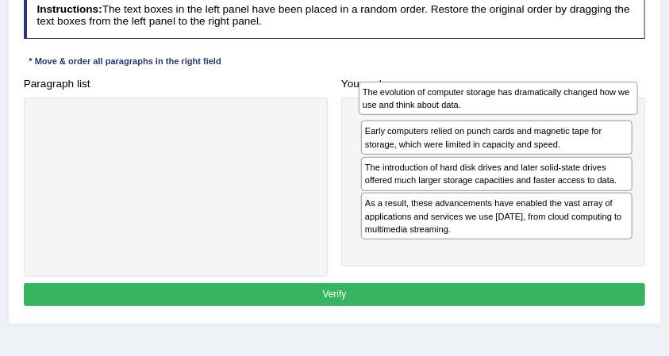
drag, startPoint x: 203, startPoint y: 127, endPoint x: 454, endPoint y: 139, distance: 251.0
click at [586, 102] on div "The evolution of computer storage has dramatically changed how we use and think…" at bounding box center [498, 98] width 279 height 33
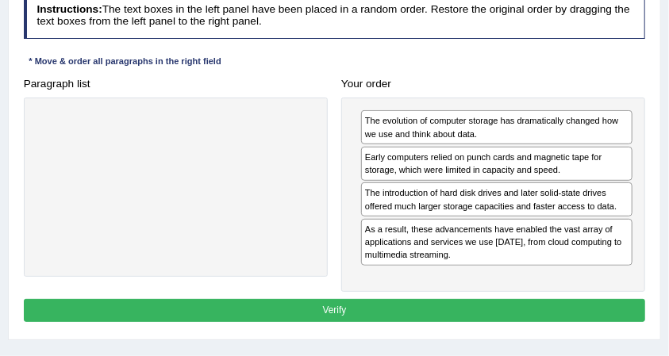
click at [397, 305] on button "Verify" at bounding box center [335, 310] width 622 height 23
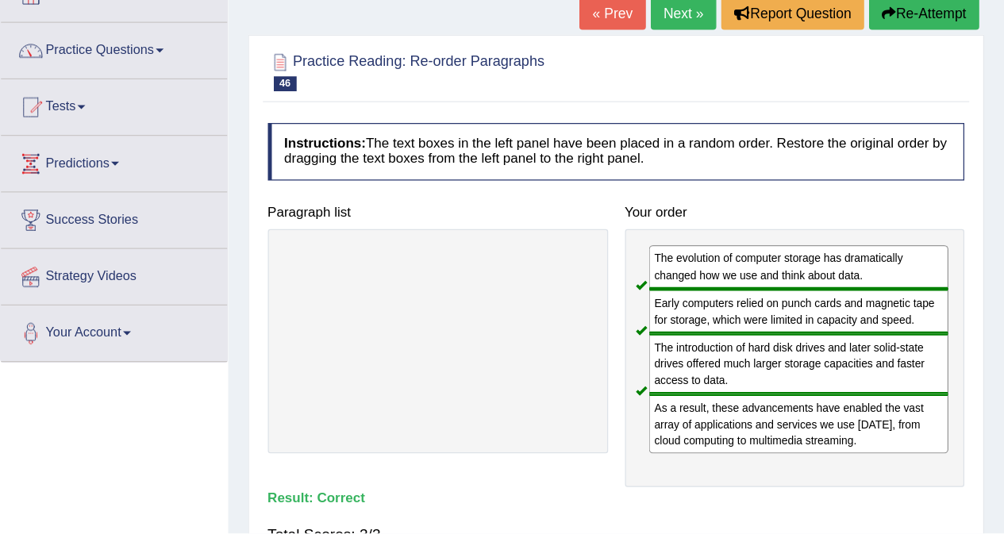
scroll to position [106, 0]
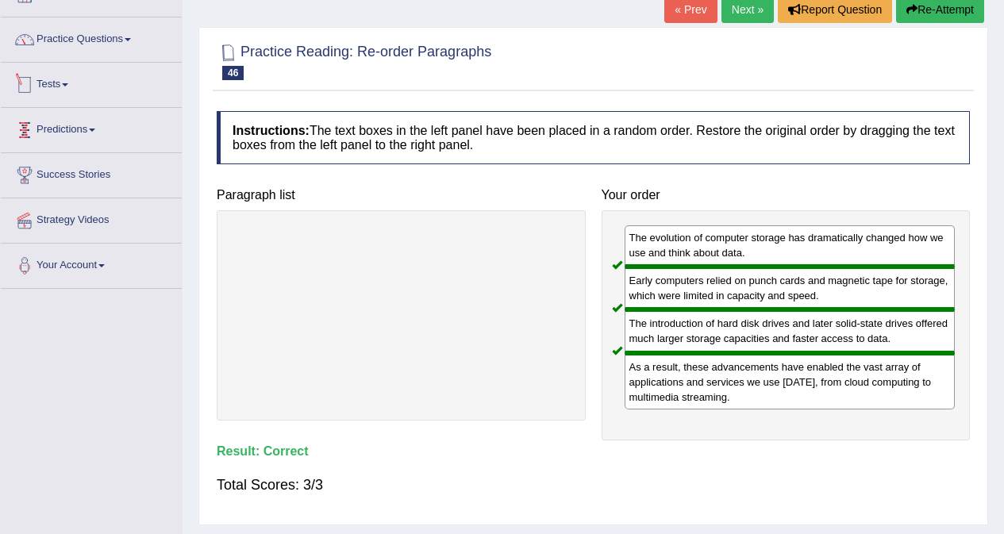
click at [72, 35] on link "Practice Questions" at bounding box center [91, 37] width 181 height 40
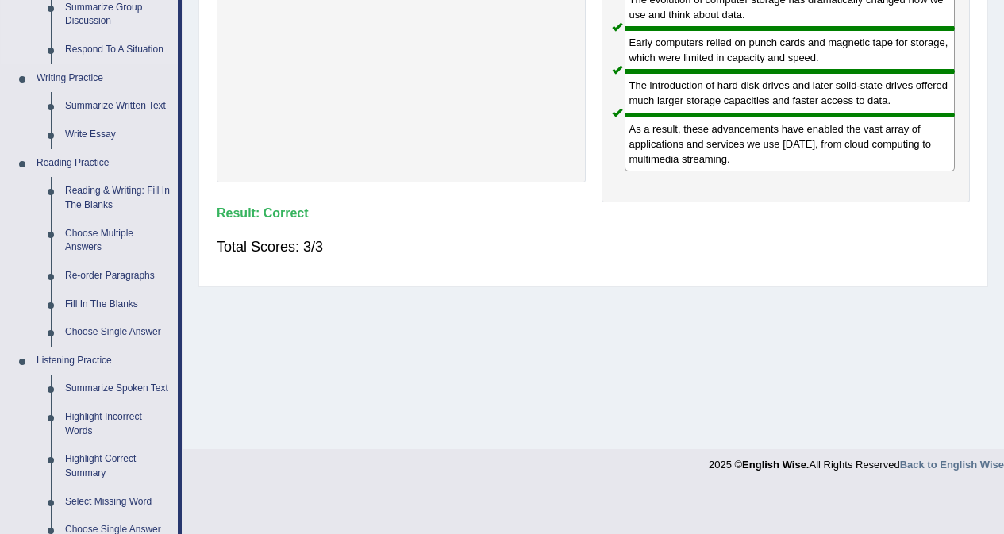
scroll to position [424, 0]
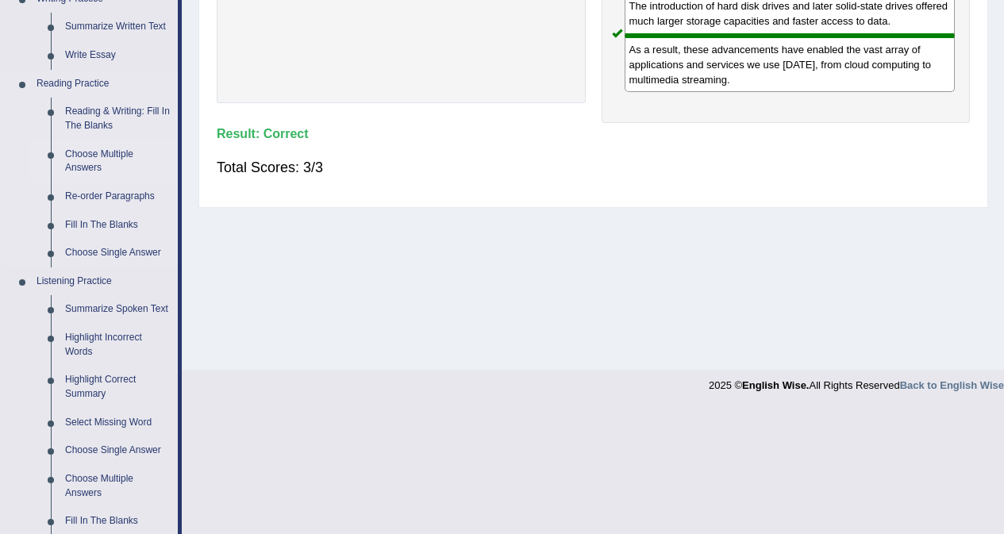
click at [90, 157] on link "Choose Multiple Answers" at bounding box center [118, 161] width 120 height 42
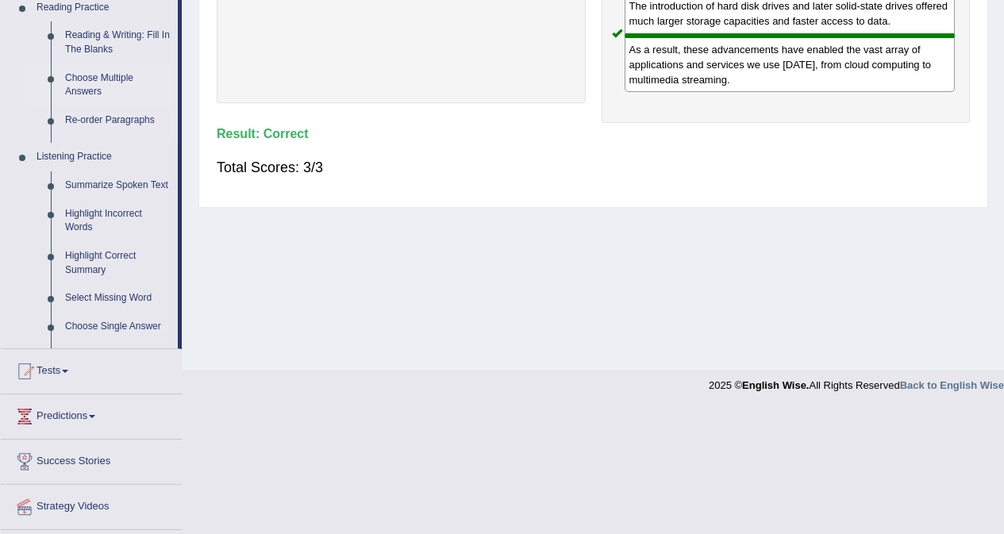
scroll to position [305, 0]
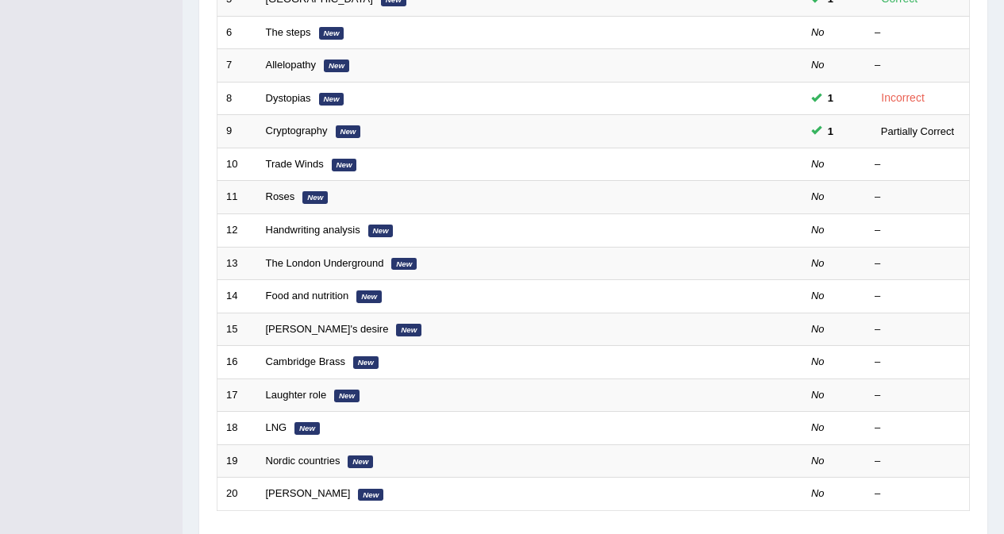
click at [334, 352] on td "Cambridge Brass New" at bounding box center [470, 362] width 426 height 33
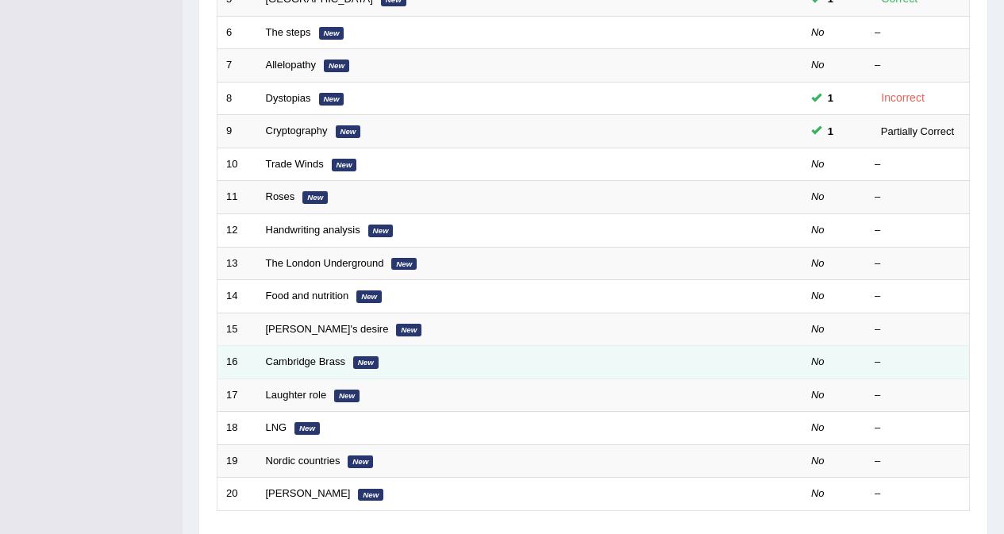
click at [334, 355] on td "Cambridge Brass New" at bounding box center [470, 362] width 426 height 33
click at [333, 361] on link "Cambridge Brass" at bounding box center [305, 361] width 79 height 12
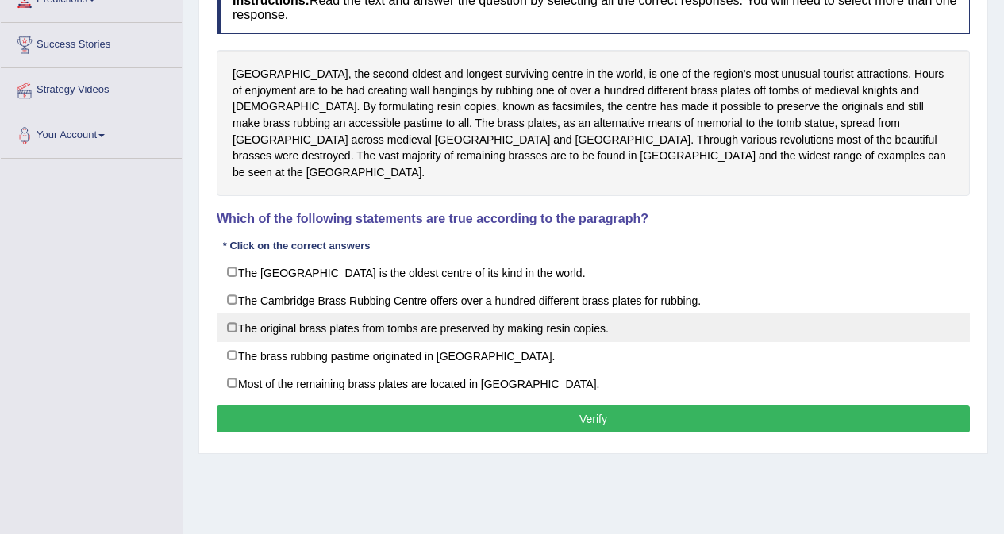
scroll to position [238, 0]
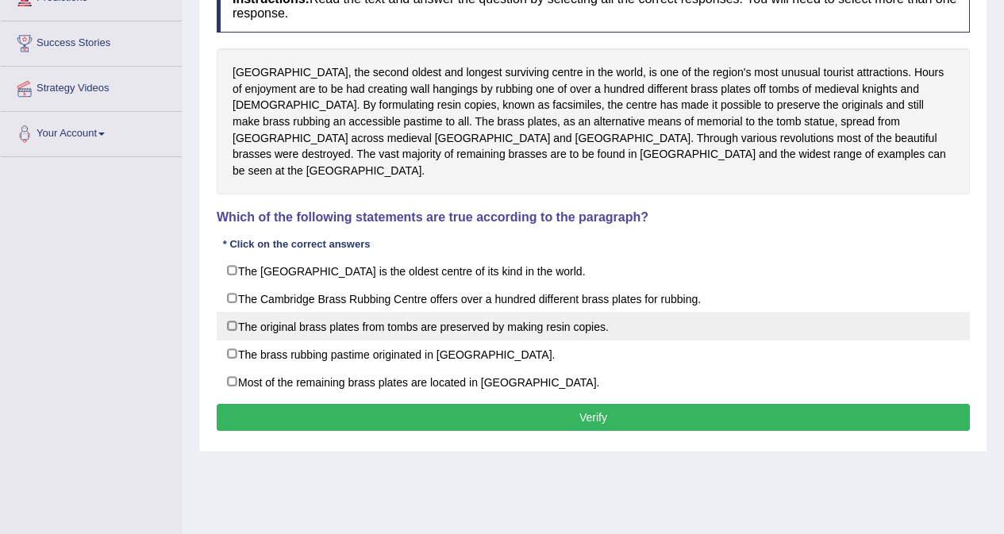
click at [524, 312] on label "The original brass plates from tombs are preserved by making resin copies." at bounding box center [593, 326] width 753 height 29
checkbox input "true"
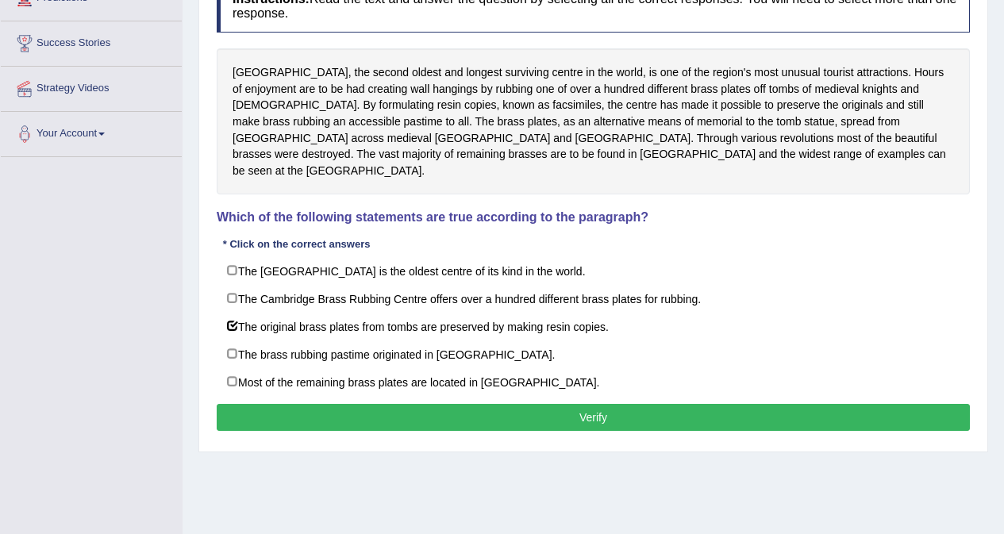
drag, startPoint x: 567, startPoint y: 414, endPoint x: 571, endPoint y: 405, distance: 9.6
click at [567, 413] on div "Instructions: Read the text and answer the question by selecting all the correc…" at bounding box center [593, 206] width 761 height 471
click at [571, 404] on button "Verify" at bounding box center [593, 417] width 753 height 27
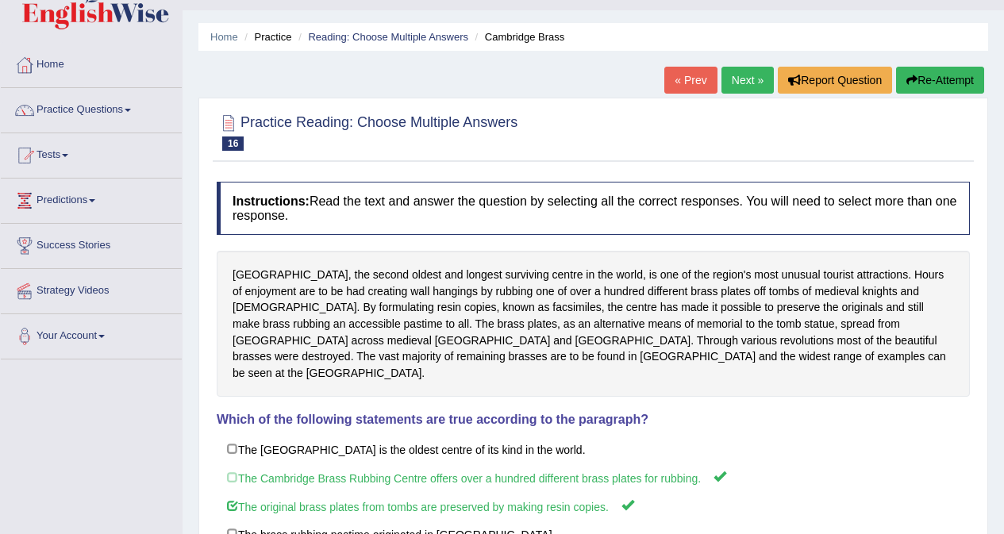
scroll to position [0, 0]
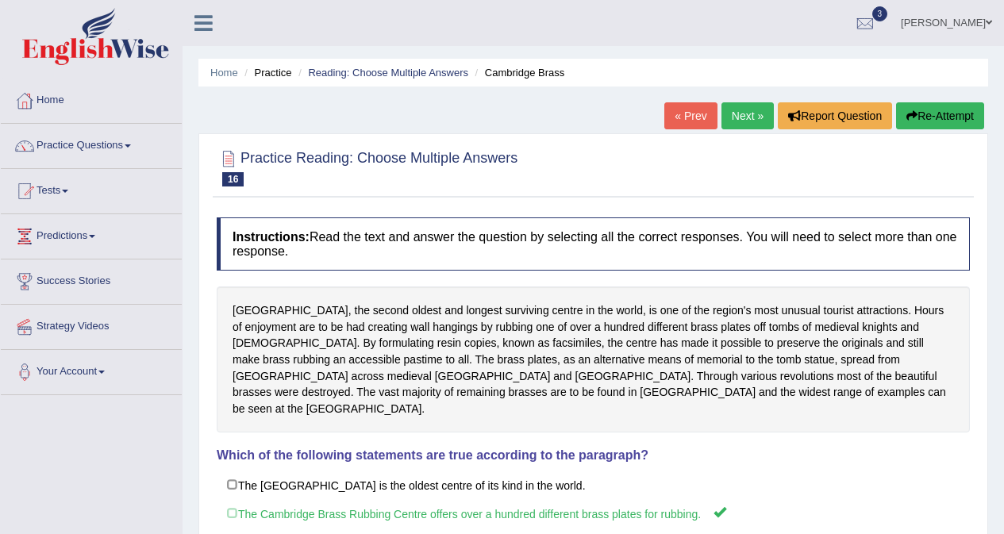
click at [752, 115] on link "Next »" at bounding box center [747, 115] width 52 height 27
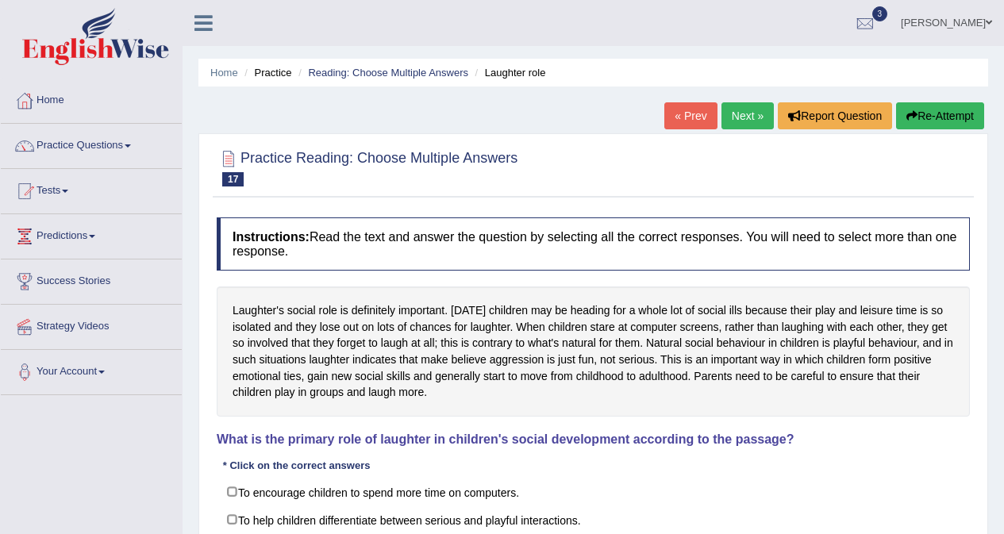
scroll to position [299, 0]
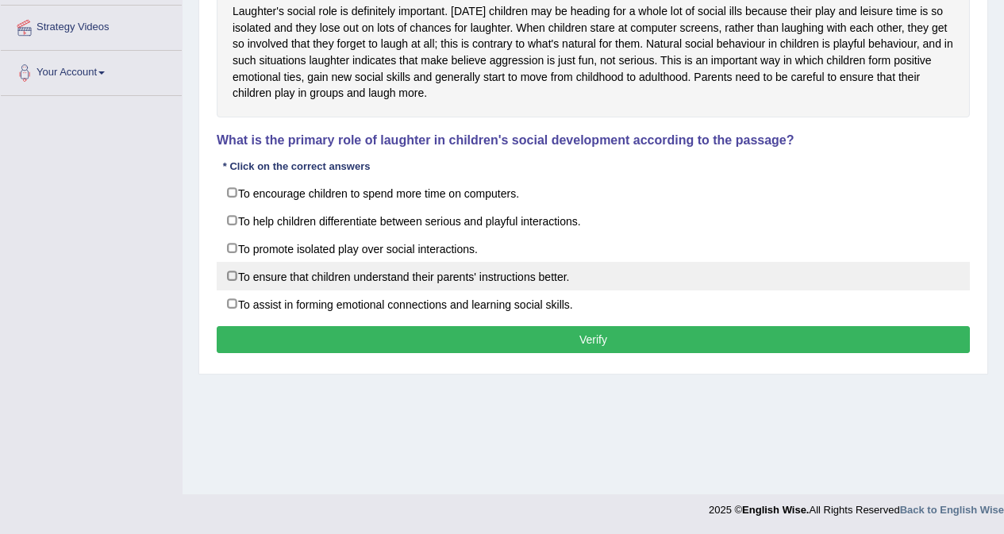
click at [469, 286] on label "To ensure that children understand their parents' instructions better." at bounding box center [593, 276] width 753 height 29
checkbox input "true"
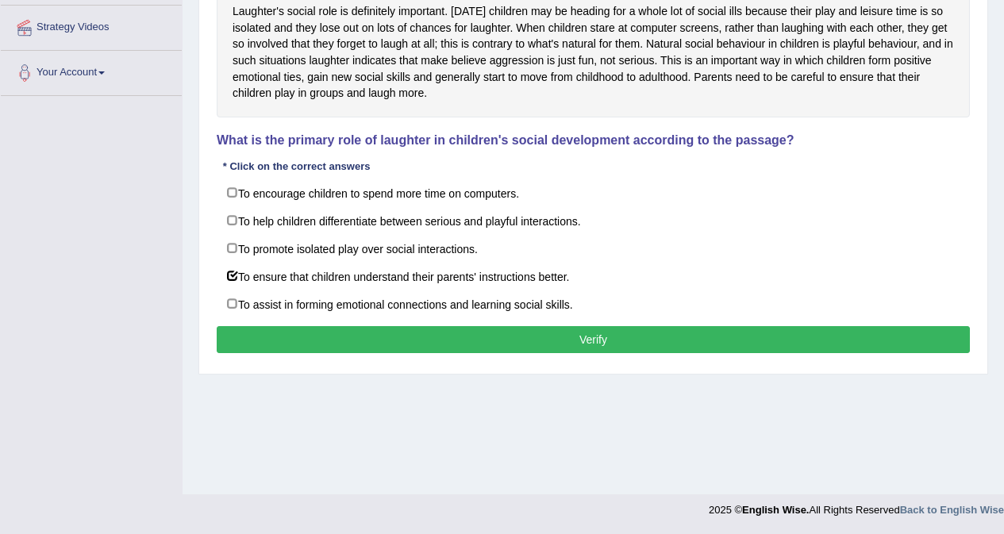
click at [512, 342] on button "Verify" at bounding box center [593, 339] width 753 height 27
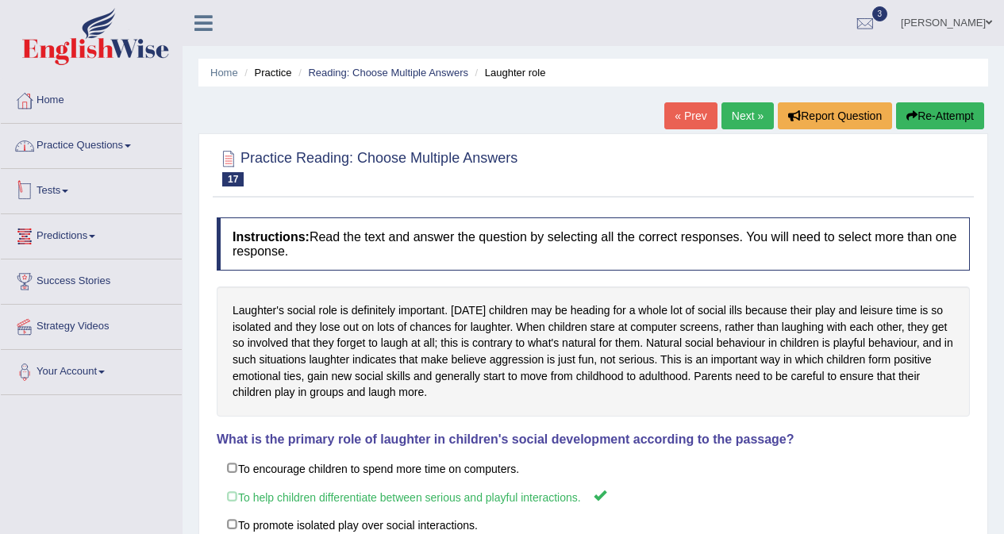
click at [64, 159] on link "Practice Questions" at bounding box center [91, 144] width 181 height 40
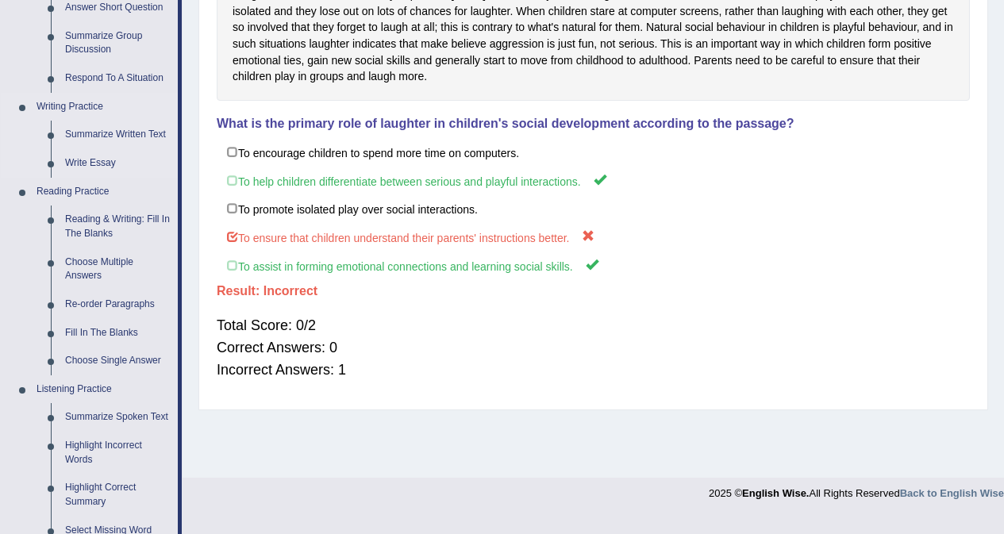
scroll to position [317, 0]
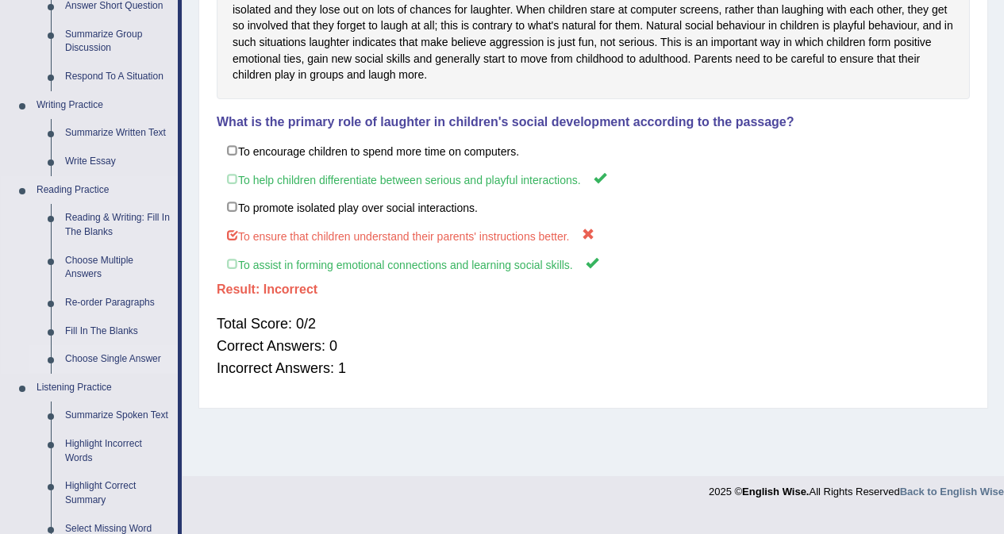
click at [122, 354] on link "Choose Single Answer" at bounding box center [118, 359] width 120 height 29
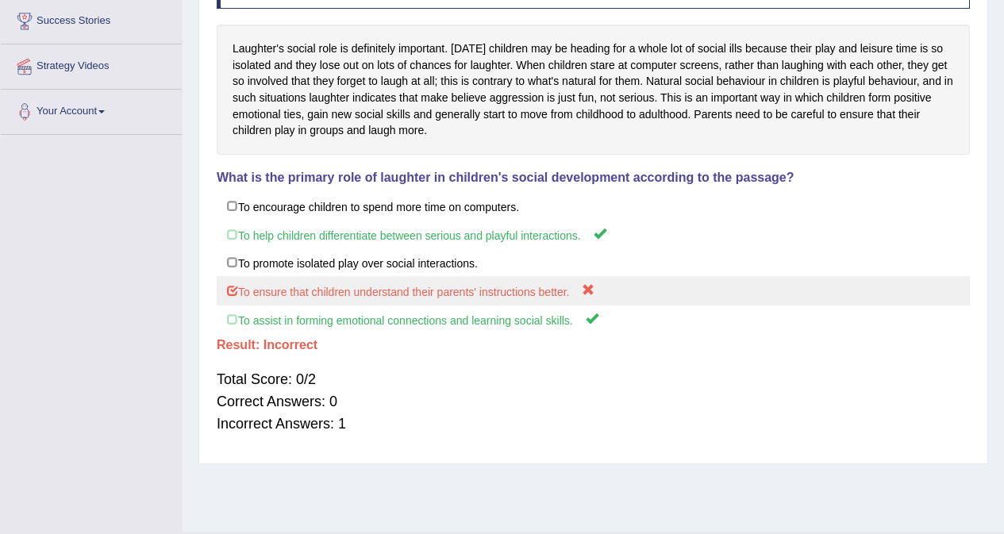
scroll to position [191, 0]
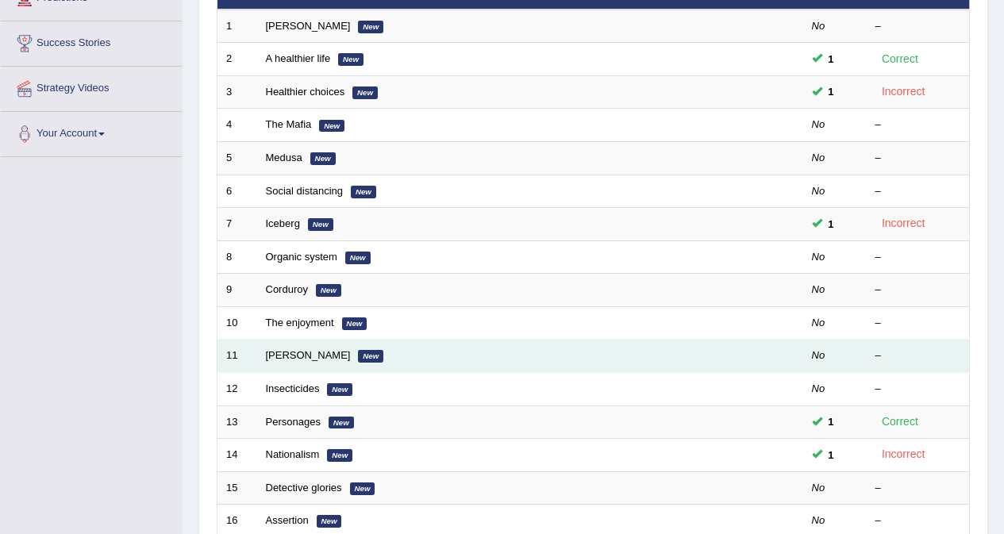
scroll to position [397, 0]
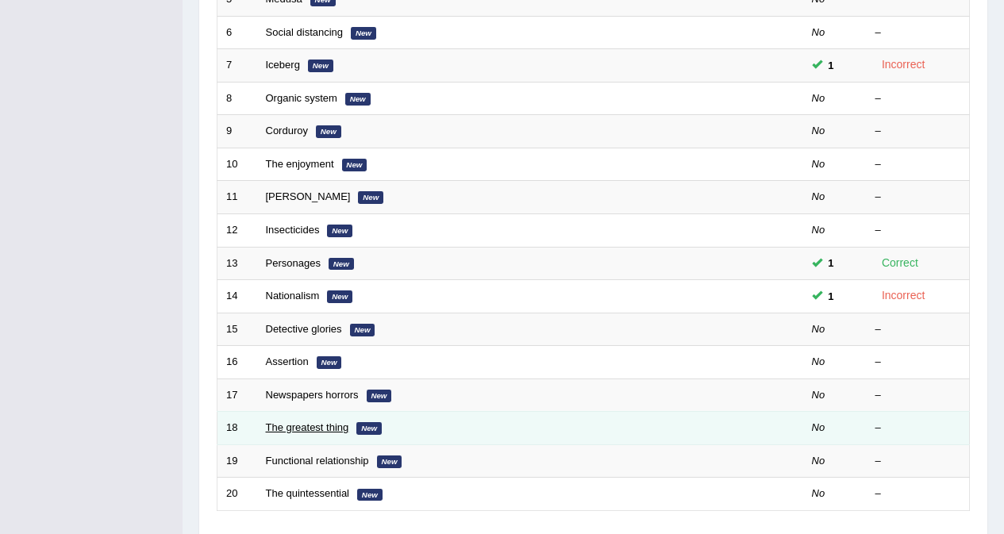
click at [336, 425] on link "The greatest thing" at bounding box center [307, 427] width 83 height 12
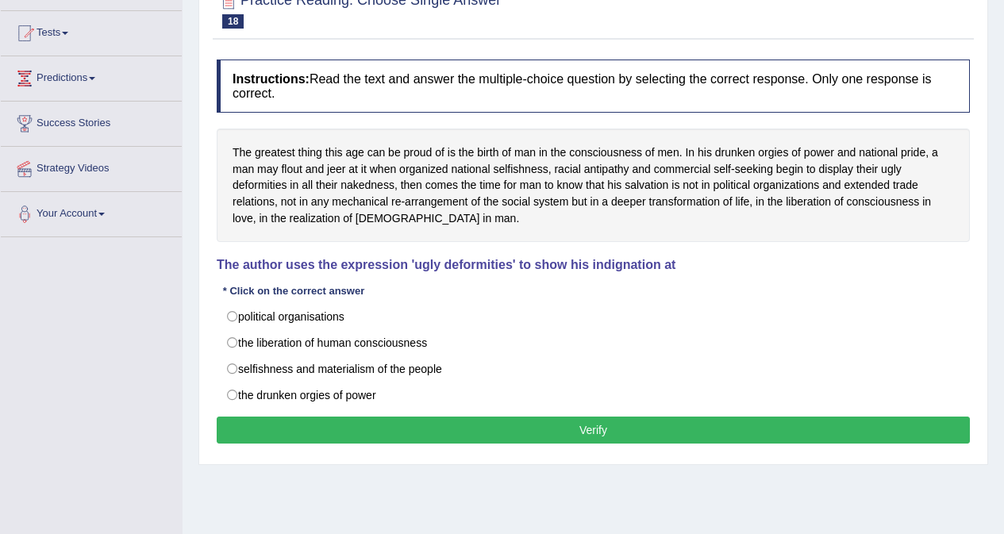
scroll to position [159, 0]
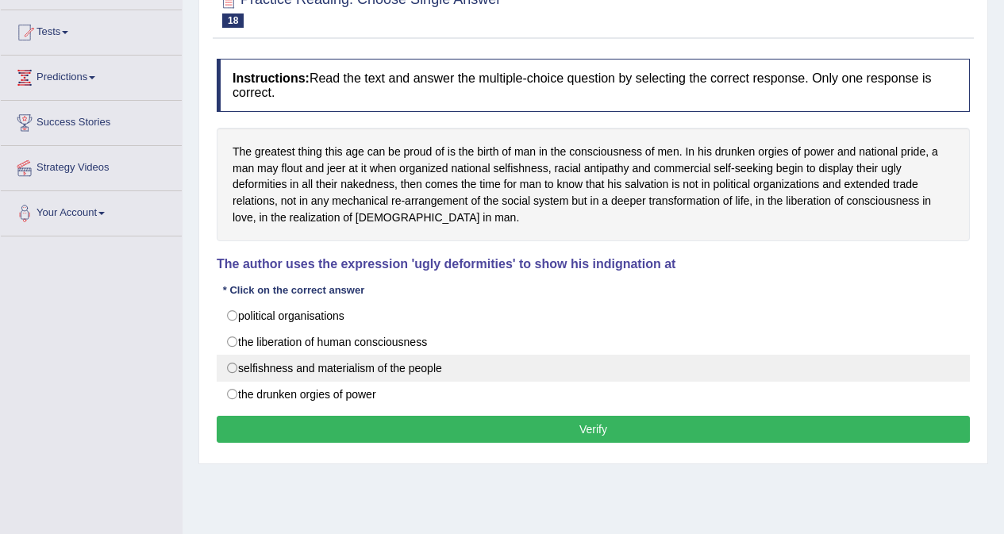
click at [406, 367] on label "selfishness and materialism of the people" at bounding box center [593, 368] width 753 height 27
radio input "true"
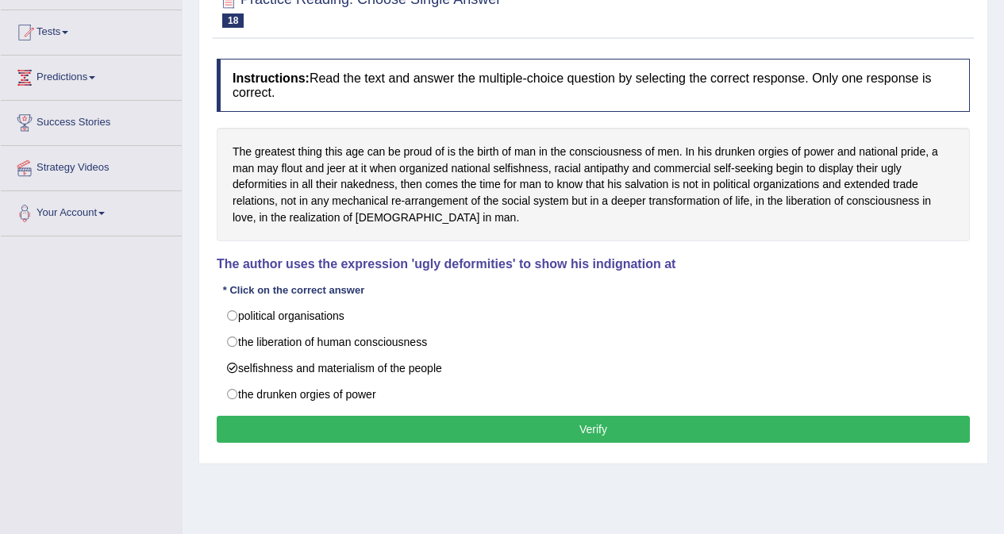
click at [440, 428] on button "Verify" at bounding box center [593, 429] width 753 height 27
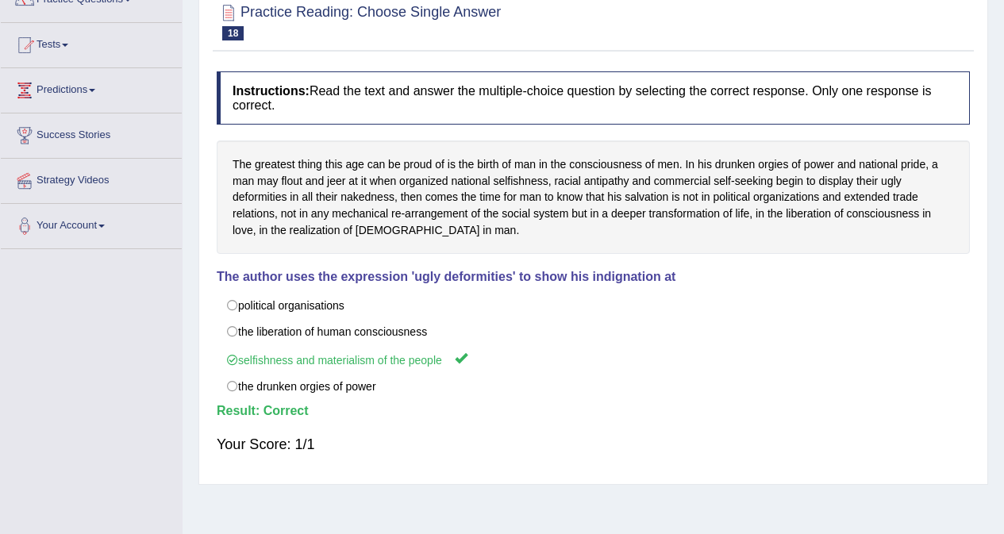
scroll to position [0, 0]
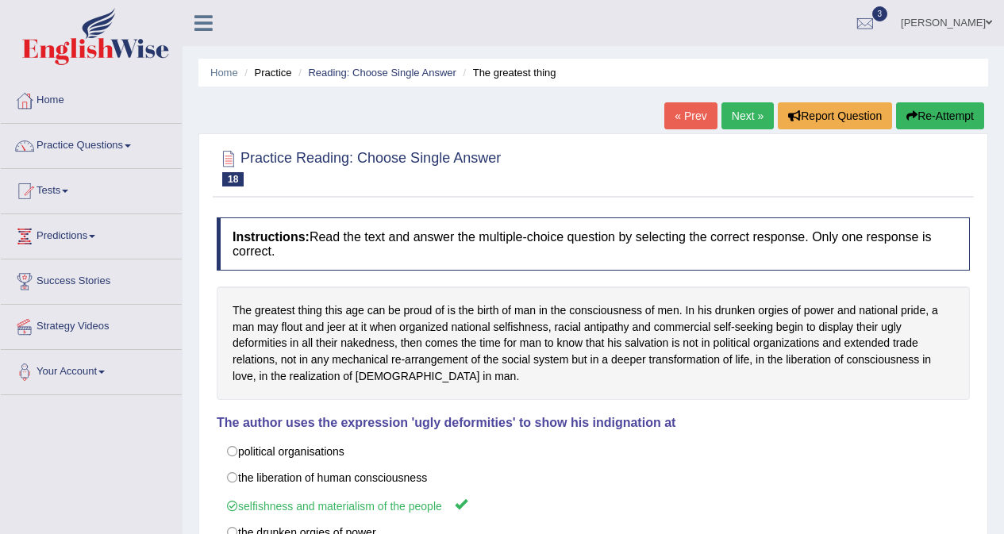
click at [732, 107] on link "Next »" at bounding box center [747, 115] width 52 height 27
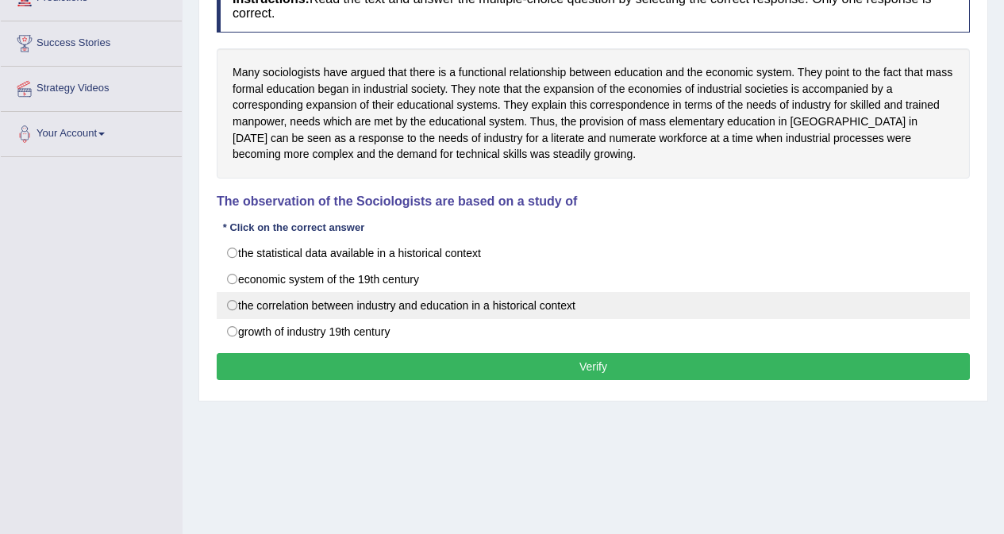
click at [332, 313] on label "the correlation between industry and education in a historical context" at bounding box center [593, 305] width 753 height 27
radio input "true"
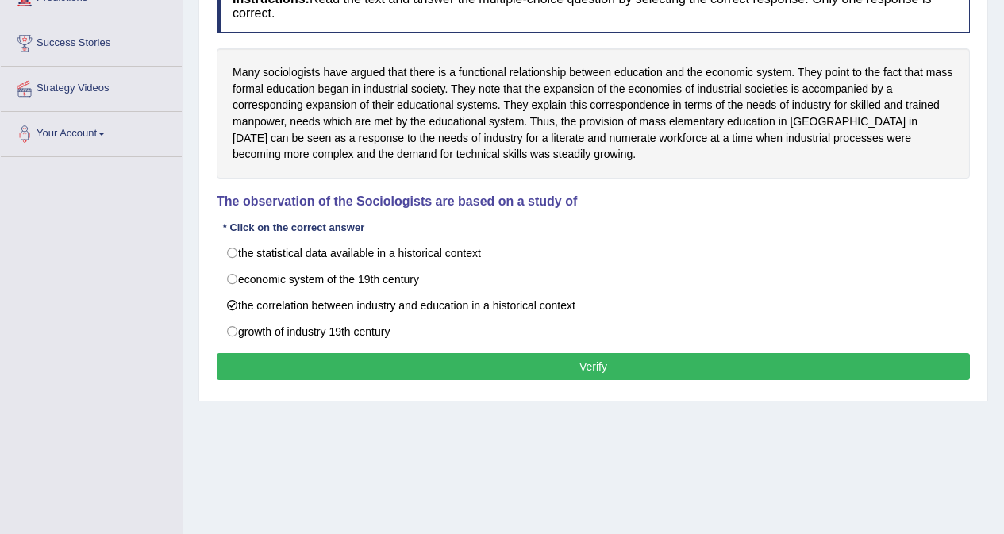
click at [346, 347] on div "Instructions: Read the text and answer the multiple-choice question by selectin…" at bounding box center [593, 181] width 761 height 421
click at [352, 356] on button "Verify" at bounding box center [593, 366] width 753 height 27
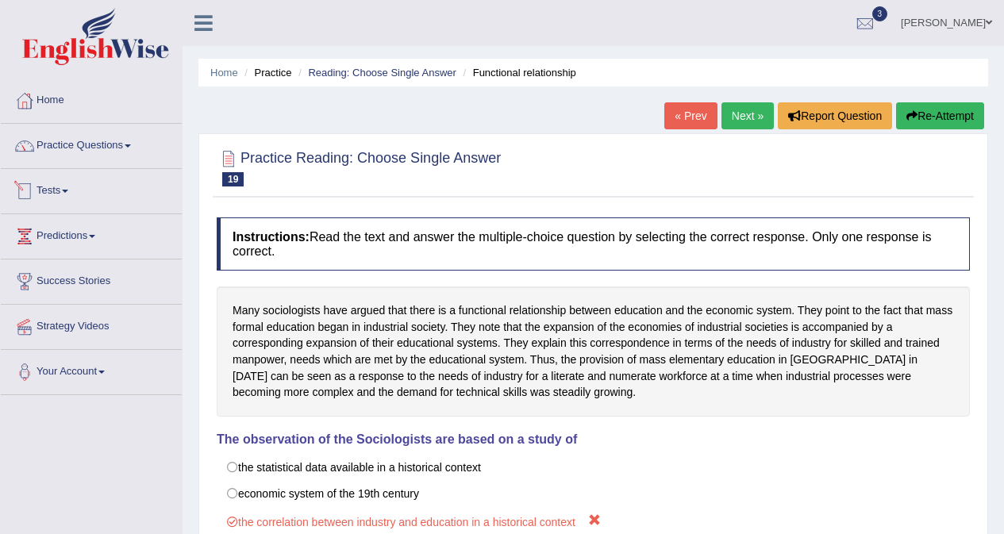
click at [102, 152] on link "Practice Questions" at bounding box center [91, 144] width 181 height 40
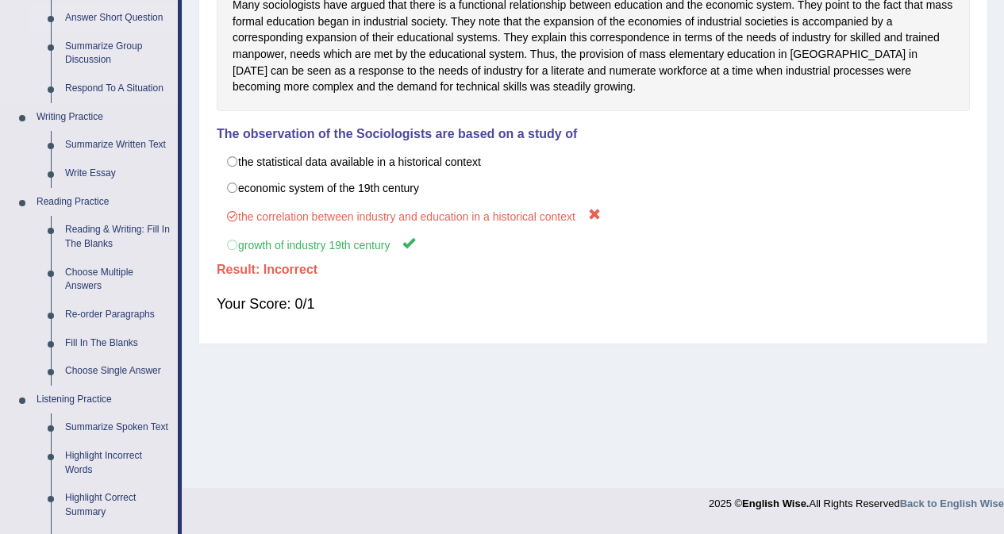
scroll to position [317, 0]
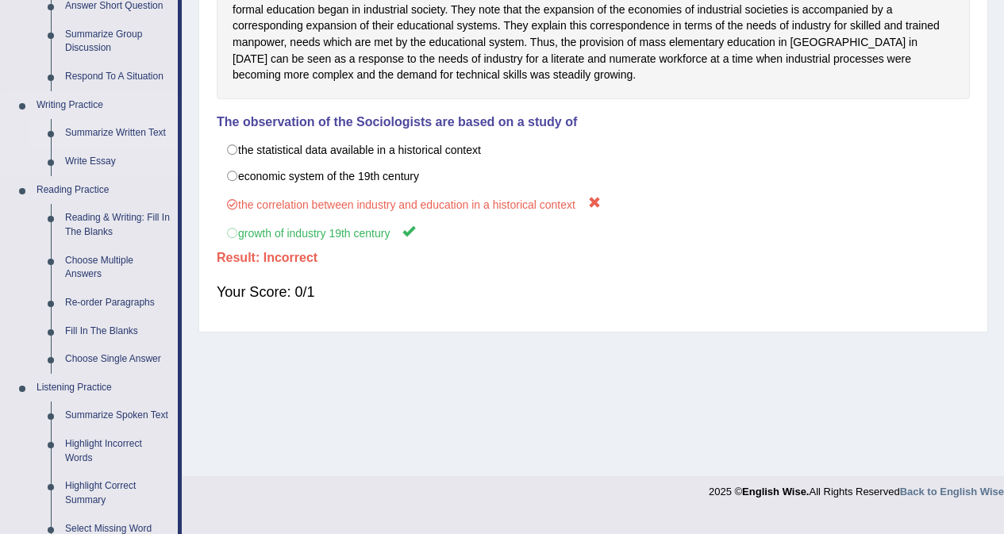
click at [121, 134] on link "Summarize Written Text" at bounding box center [118, 133] width 120 height 29
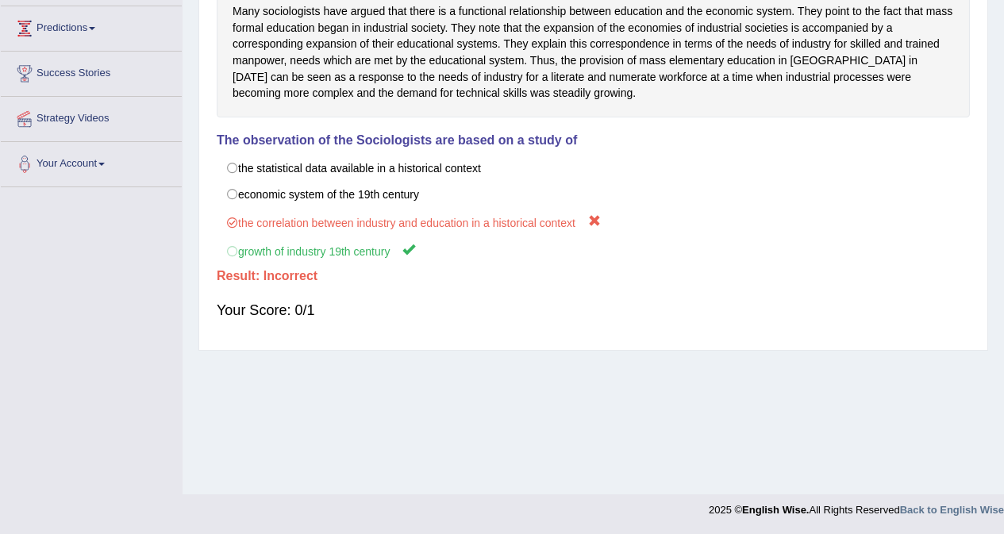
scroll to position [299, 0]
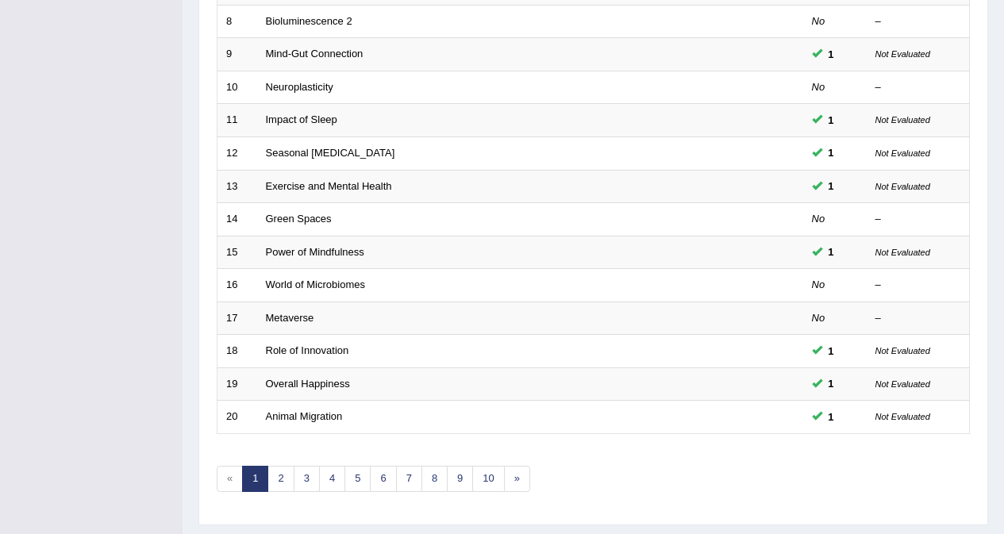
scroll to position [517, 0]
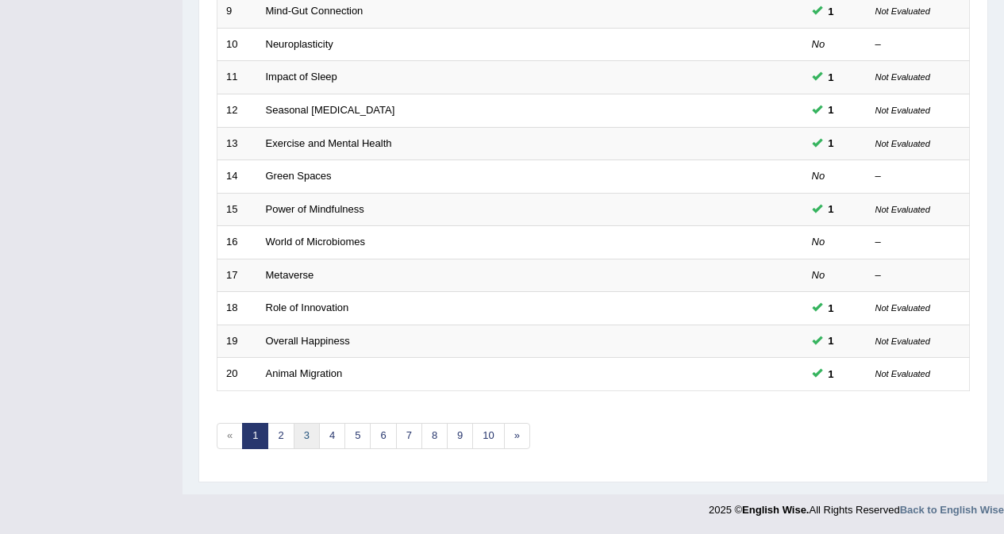
click at [309, 441] on link "3" at bounding box center [307, 436] width 26 height 26
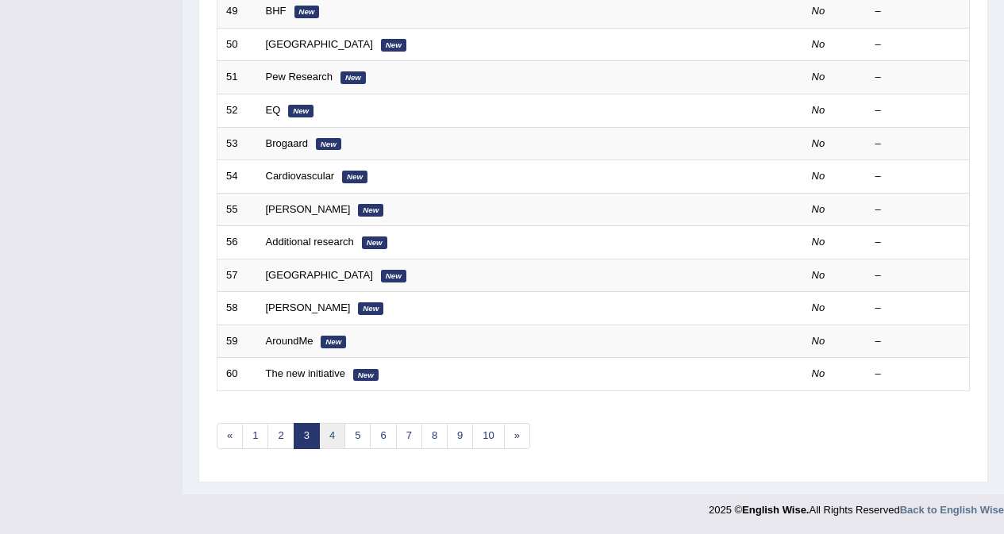
click at [329, 436] on link "4" at bounding box center [332, 436] width 26 height 26
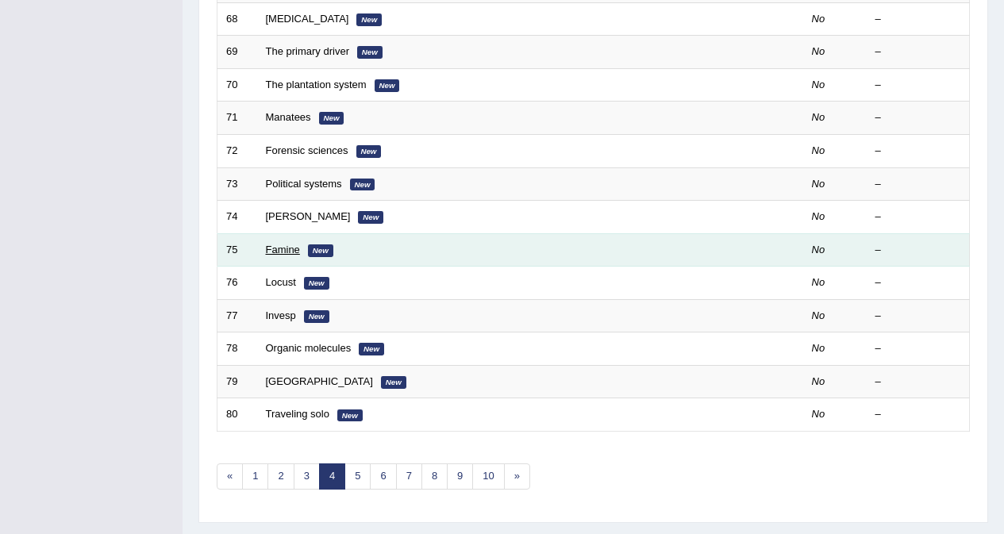
click at [286, 252] on link "Famine" at bounding box center [283, 250] width 34 height 12
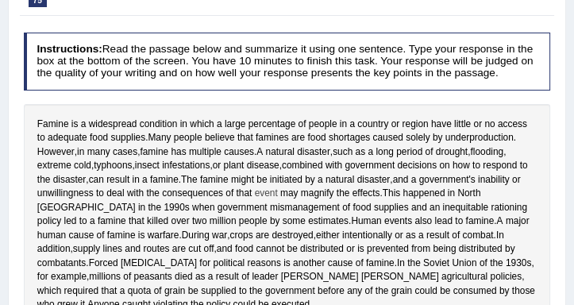
scroll to position [90, 0]
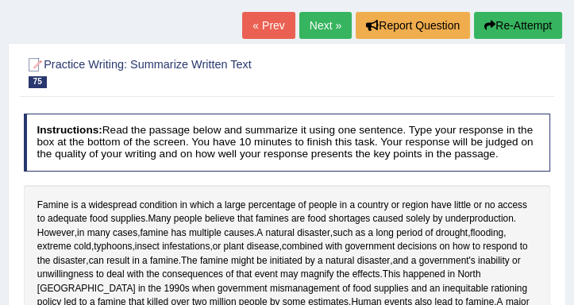
click at [257, 23] on link "« Prev" at bounding box center [268, 25] width 52 height 27
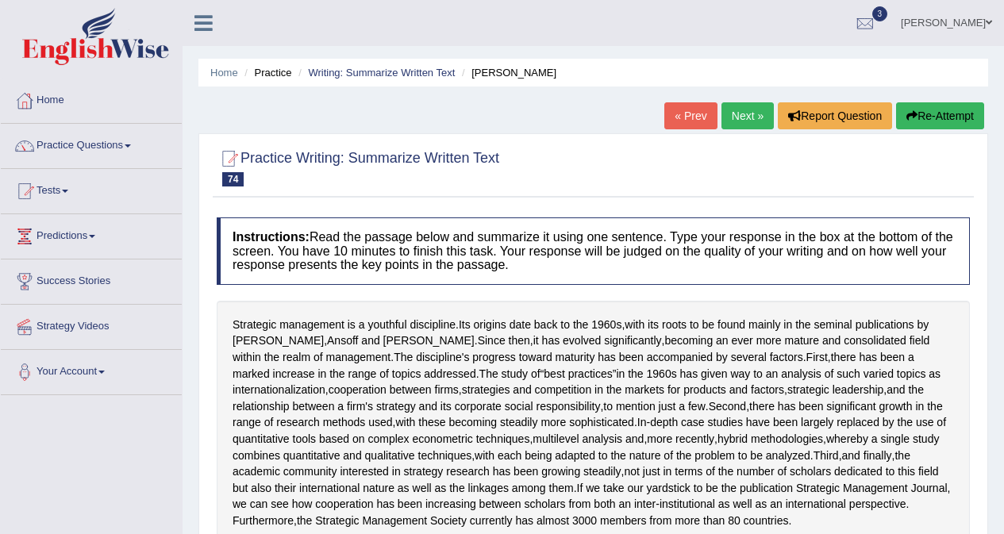
drag, startPoint x: 0, startPoint y: 0, endPoint x: 122, endPoint y: 141, distance: 186.8
click at [122, 141] on link "Practice Questions" at bounding box center [91, 144] width 181 height 40
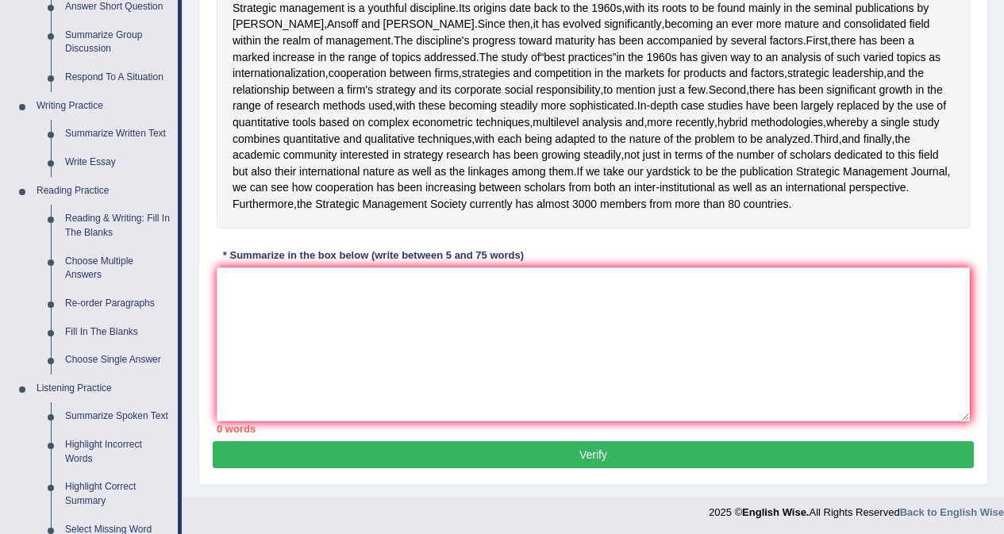
scroll to position [317, 0]
click at [100, 157] on link "Write Essay" at bounding box center [118, 162] width 120 height 29
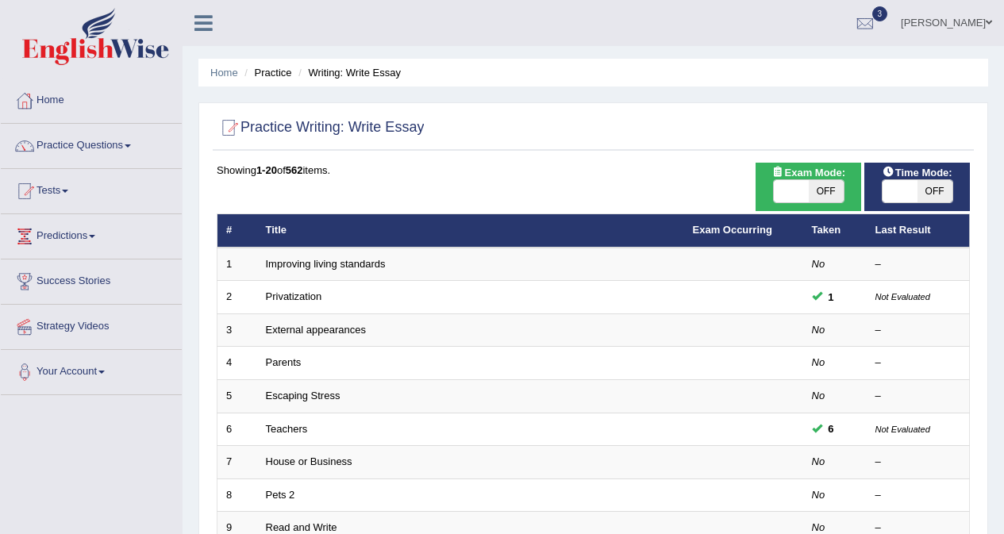
click at [989, 21] on span at bounding box center [989, 22] width 6 height 10
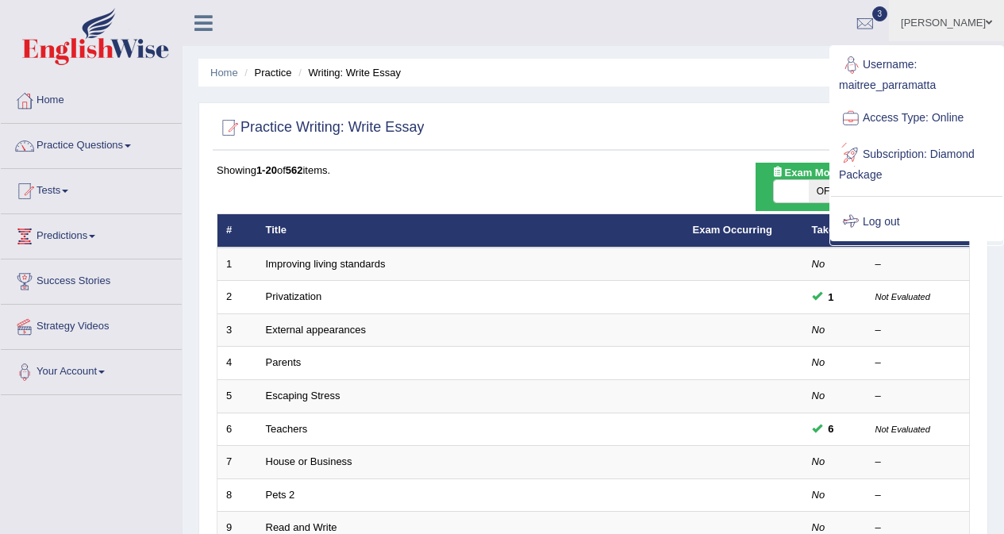
click at [885, 220] on link "Log out" at bounding box center [916, 222] width 171 height 37
